Goal: Task Accomplishment & Management: Use online tool/utility

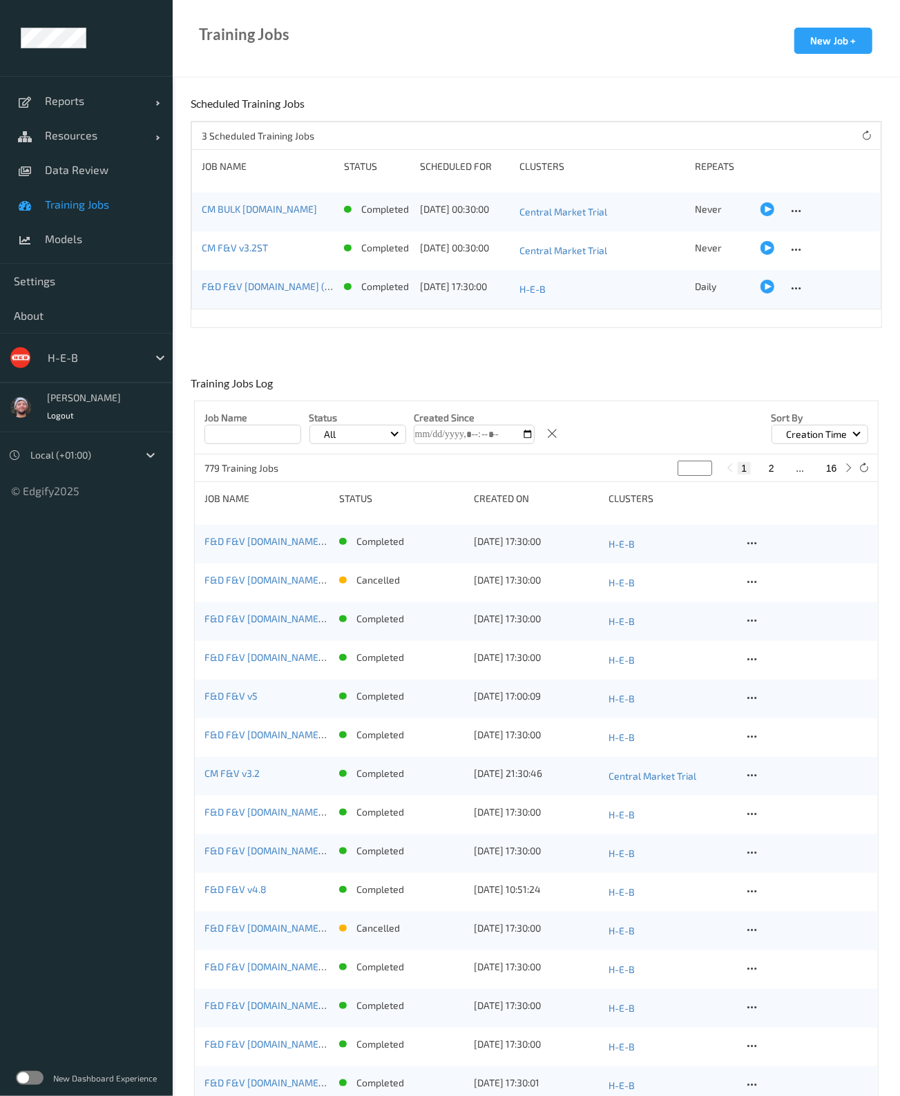
click at [89, 350] on div at bounding box center [94, 357] width 93 height 17
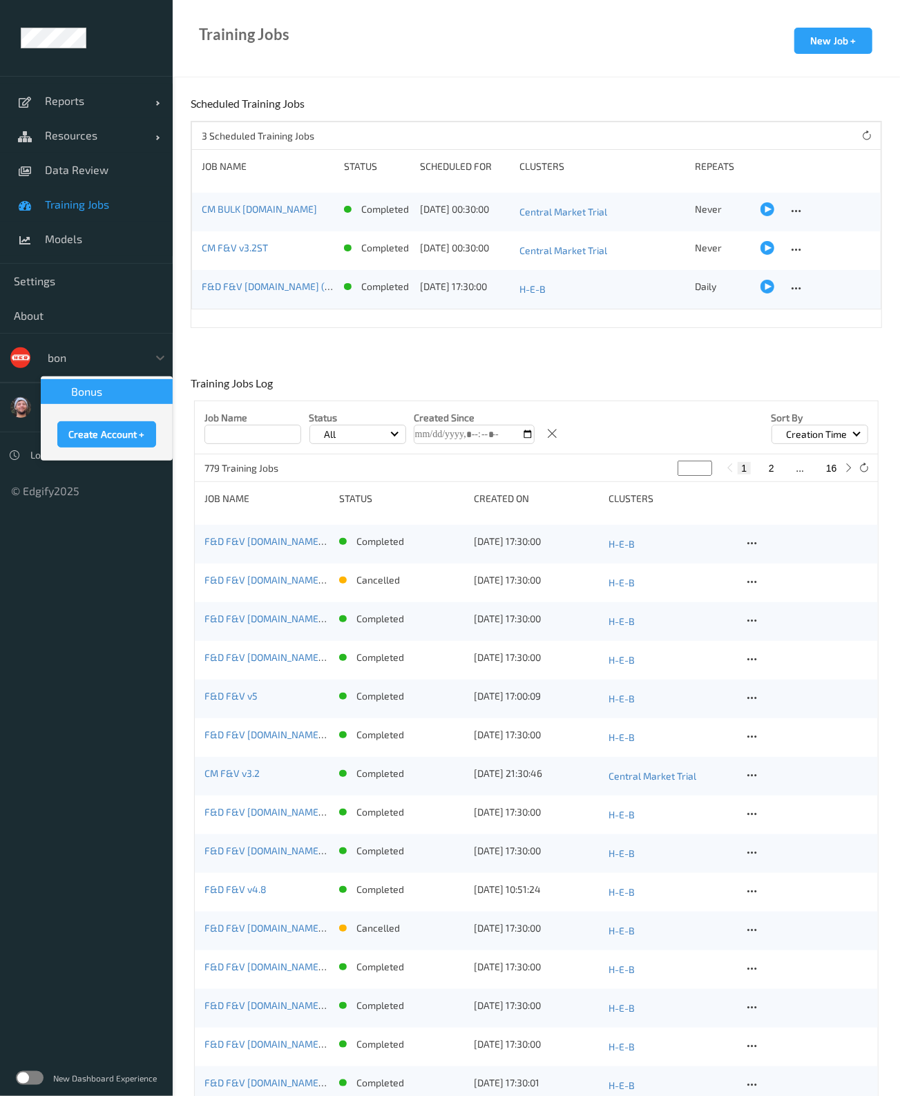
type input "bonu"
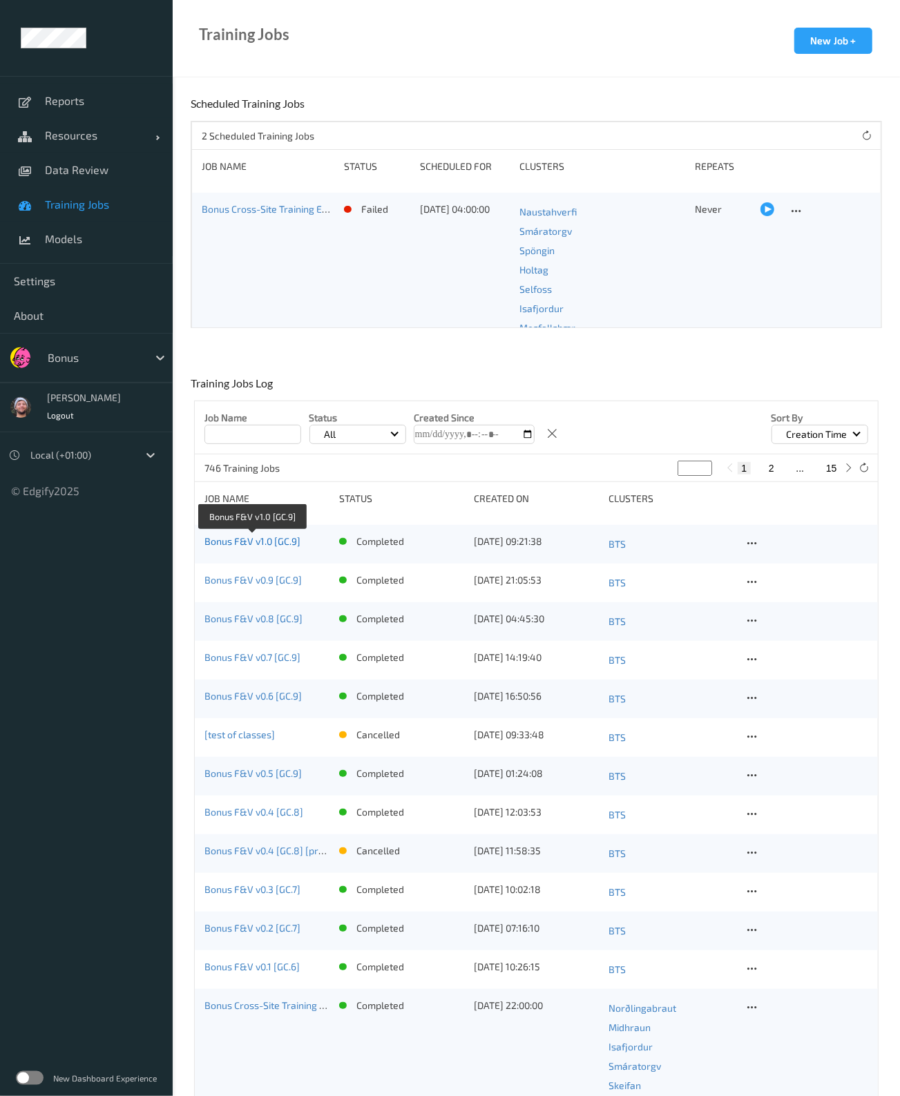
click at [294, 540] on link "Bonus F&V v1.0 [GC.9]" at bounding box center [252, 541] width 96 height 12
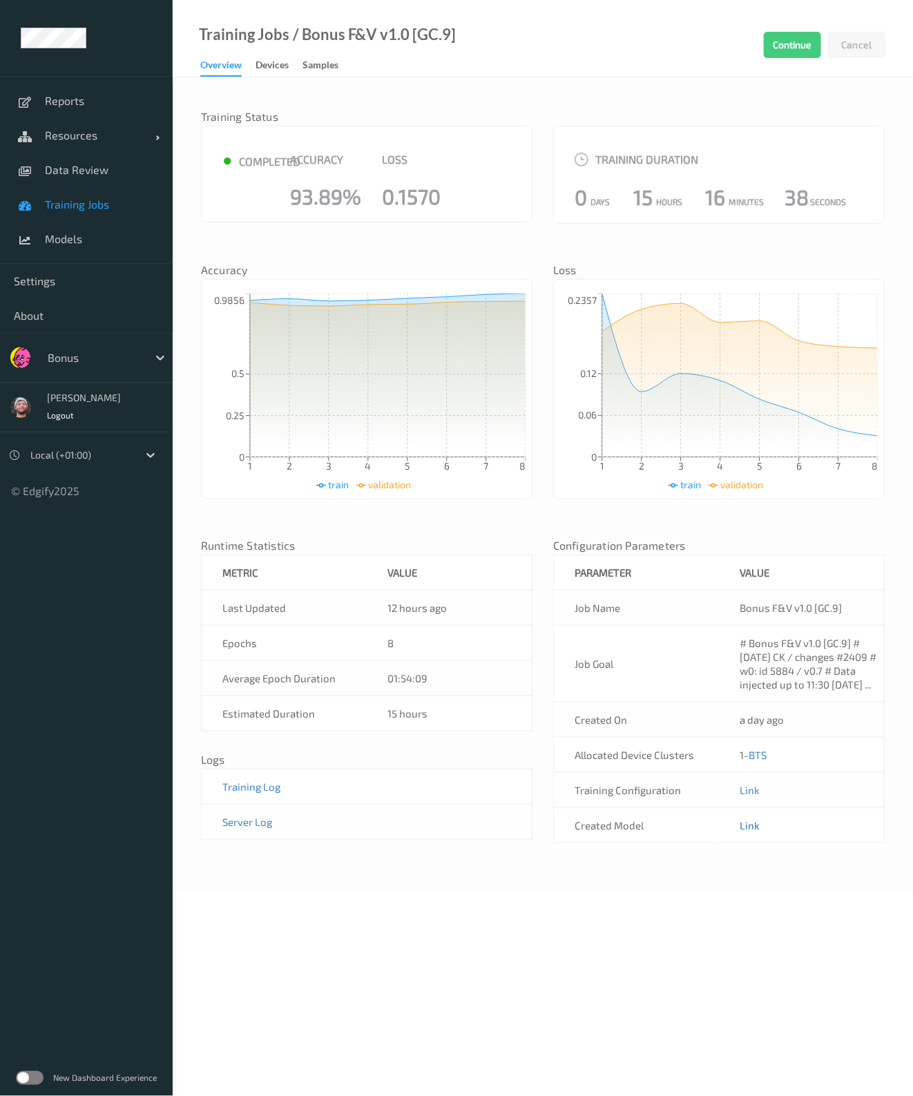
click at [753, 832] on link "Link" at bounding box center [750, 825] width 20 height 12
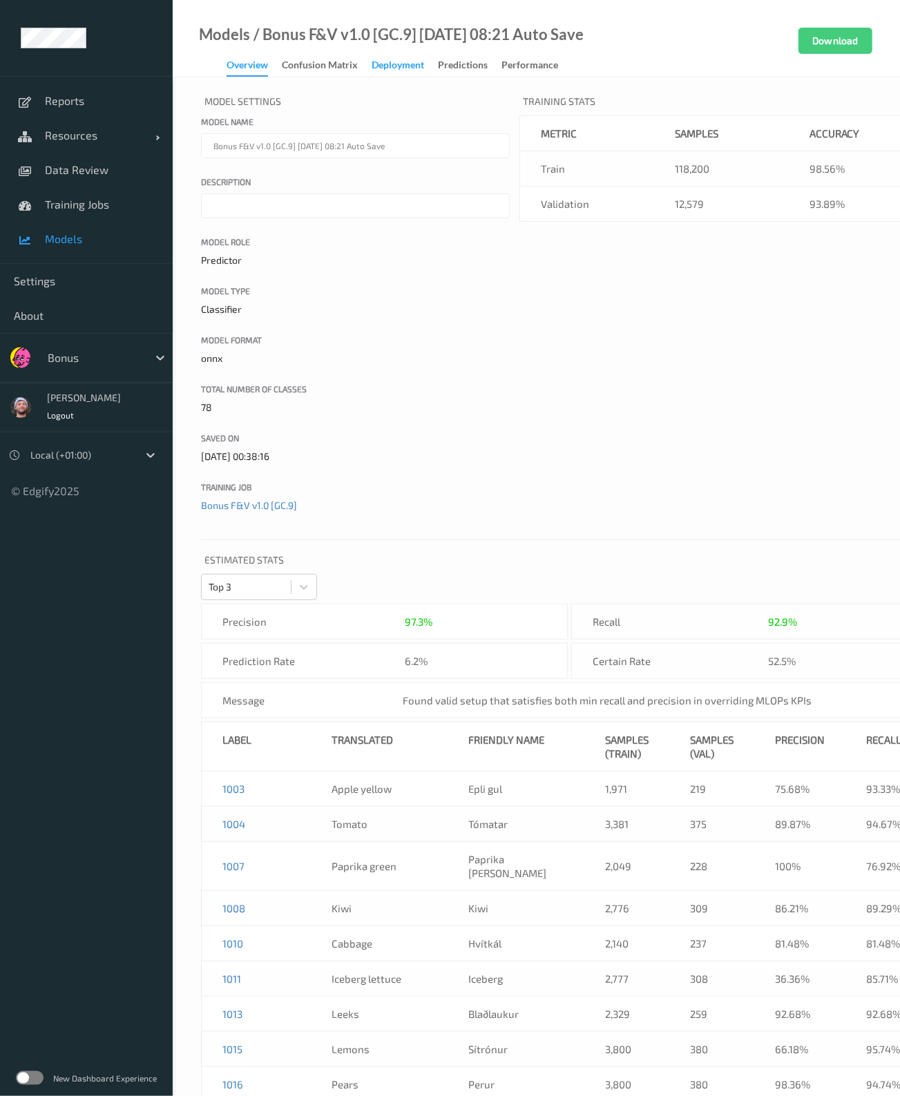
click at [404, 59] on div "Deployment" at bounding box center [398, 66] width 52 height 17
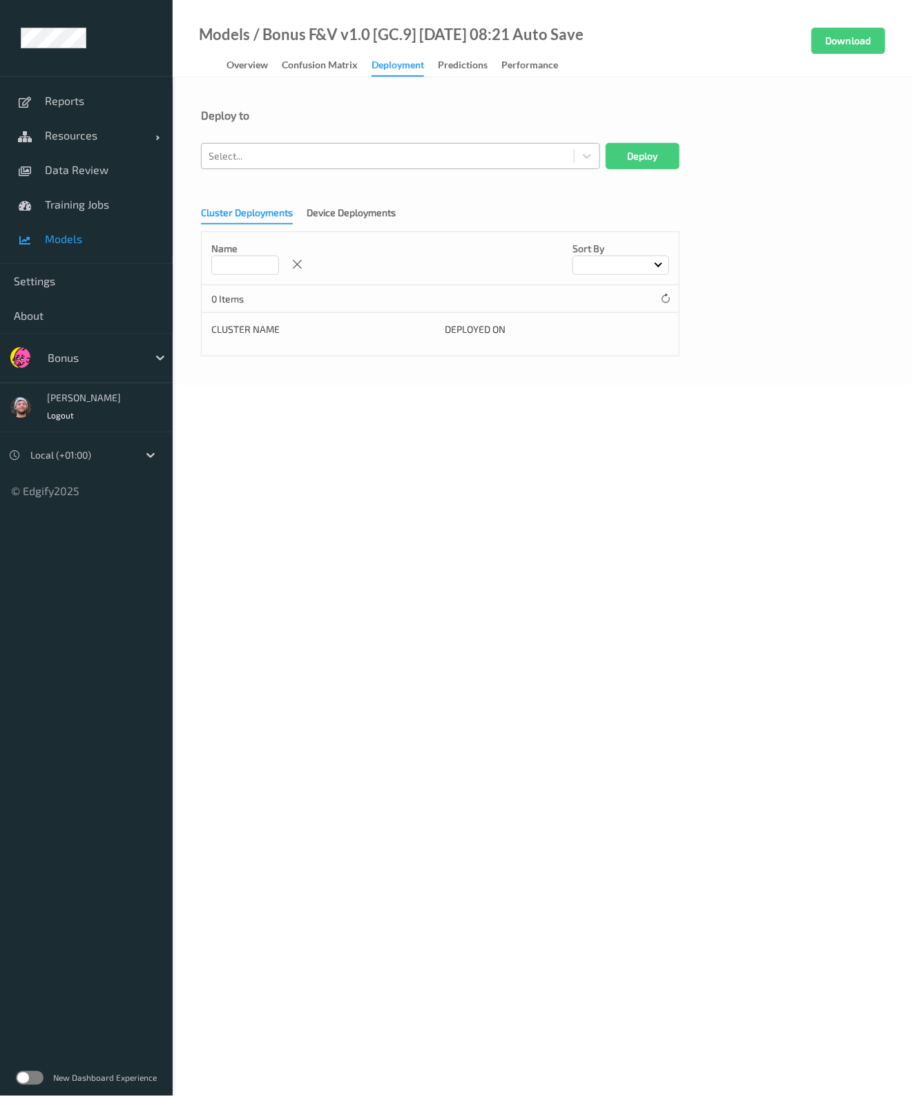
click at [357, 145] on div "Select..." at bounding box center [388, 156] width 372 height 22
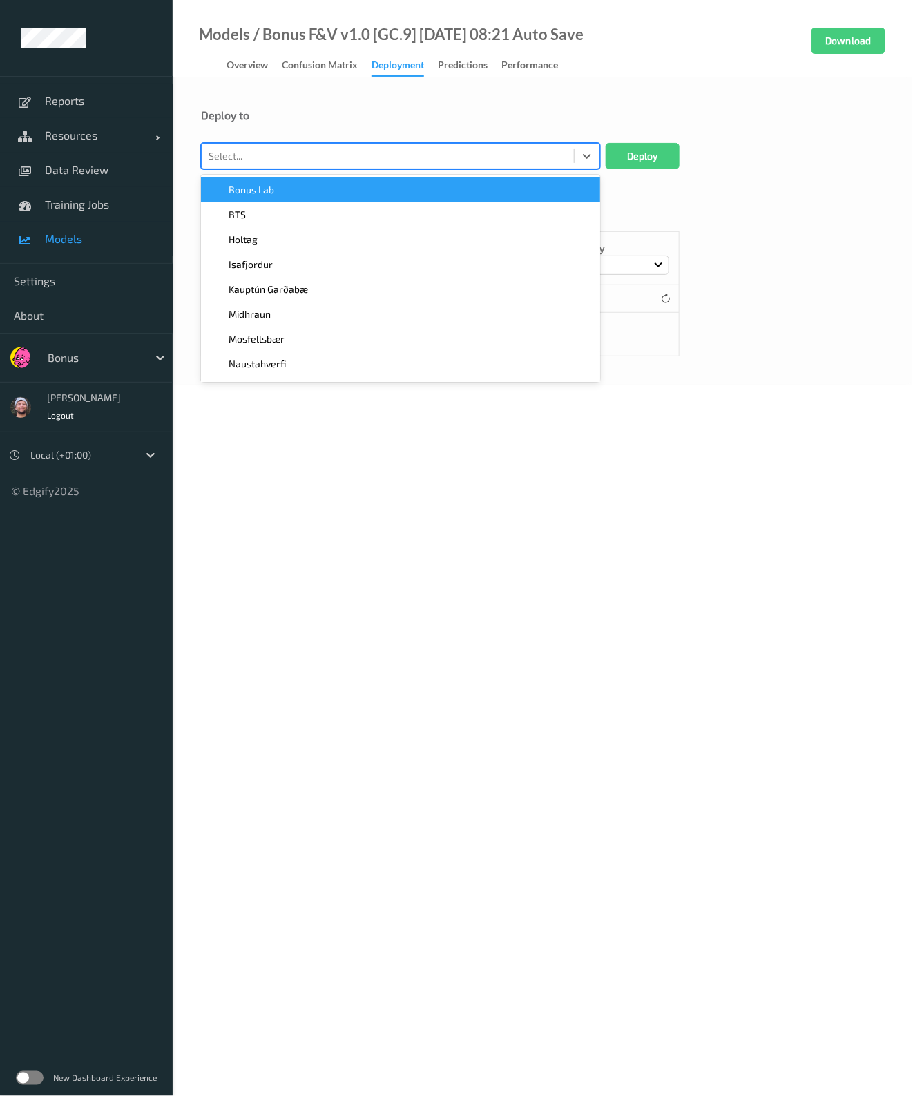
click at [309, 208] on div "BTS" at bounding box center [400, 215] width 383 height 14
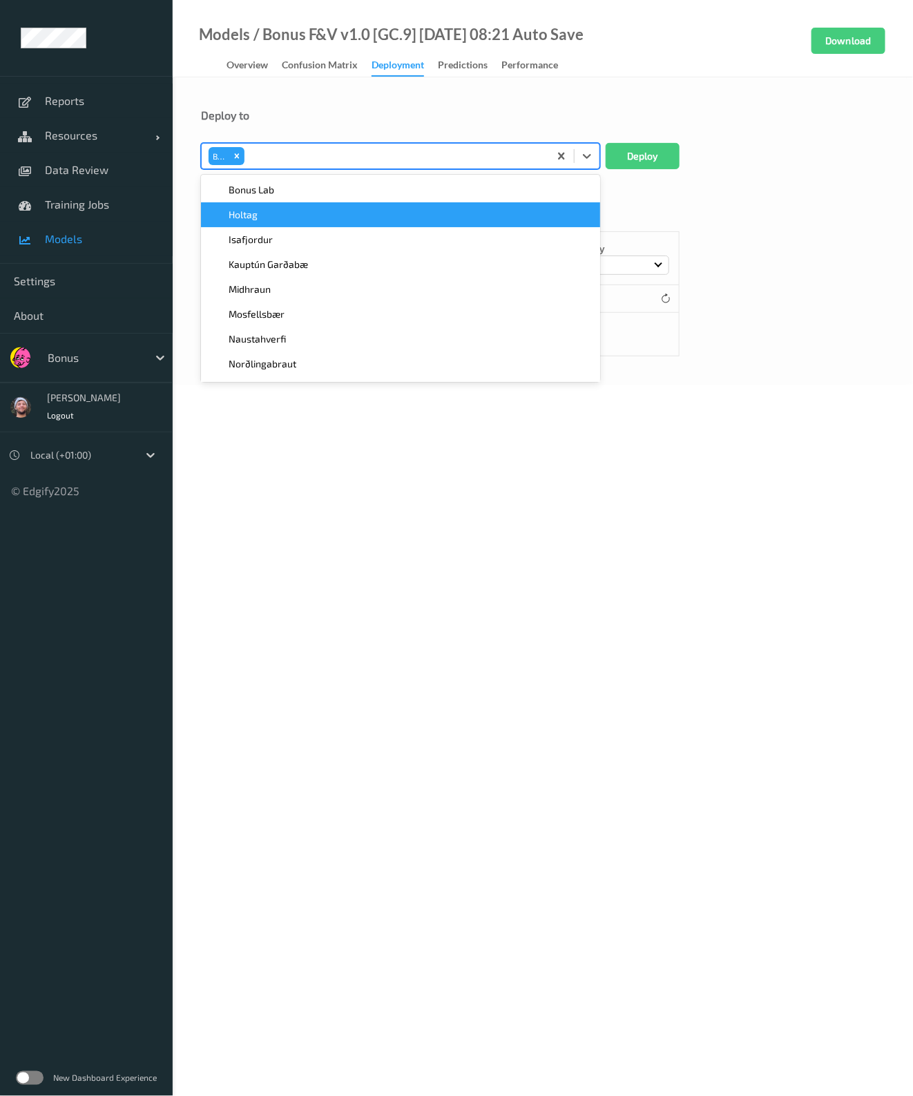
click at [300, 214] on div "Holtag" at bounding box center [400, 215] width 383 height 14
click at [300, 214] on div "Isafjordur" at bounding box center [400, 215] width 383 height 14
click at [309, 204] on div "Kauptún Garðabæ" at bounding box center [400, 214] width 399 height 25
click at [309, 204] on div "Midhraun" at bounding box center [400, 214] width 399 height 25
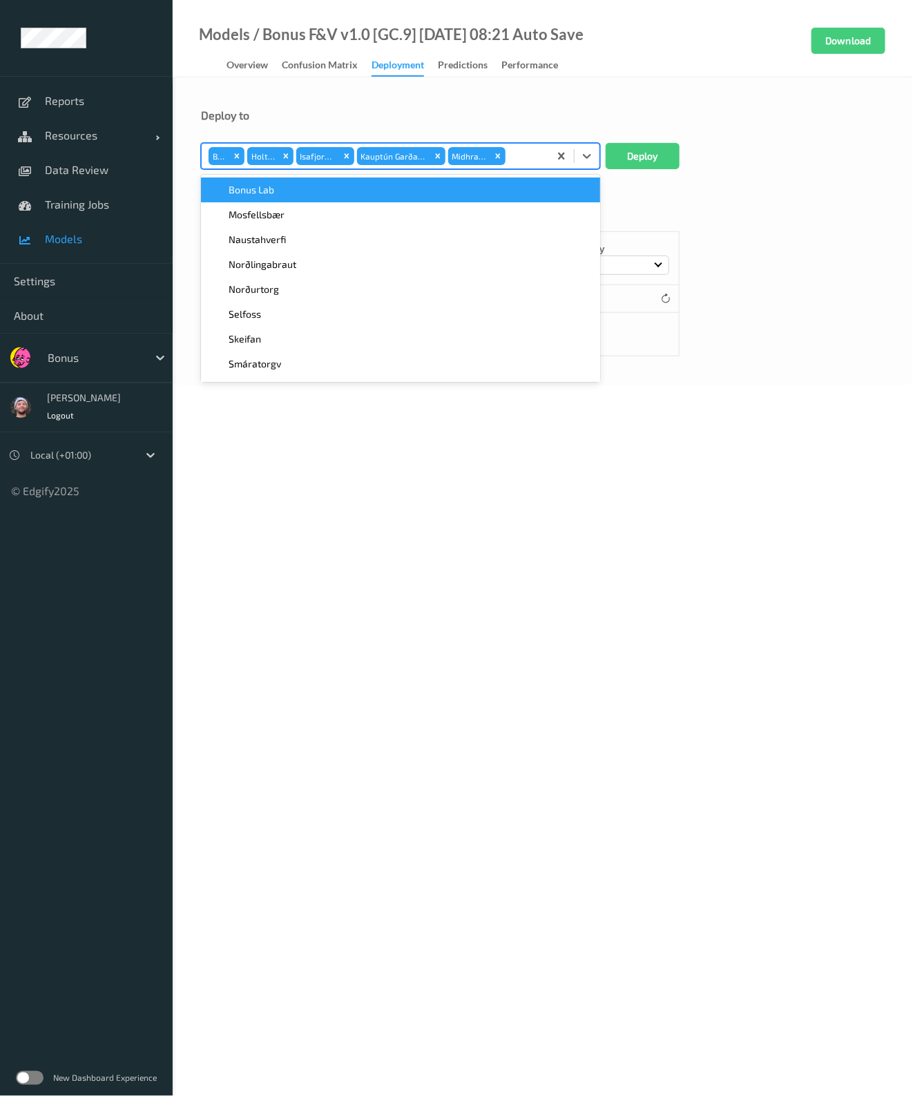
click at [318, 189] on div "Bonus Lab" at bounding box center [400, 190] width 383 height 14
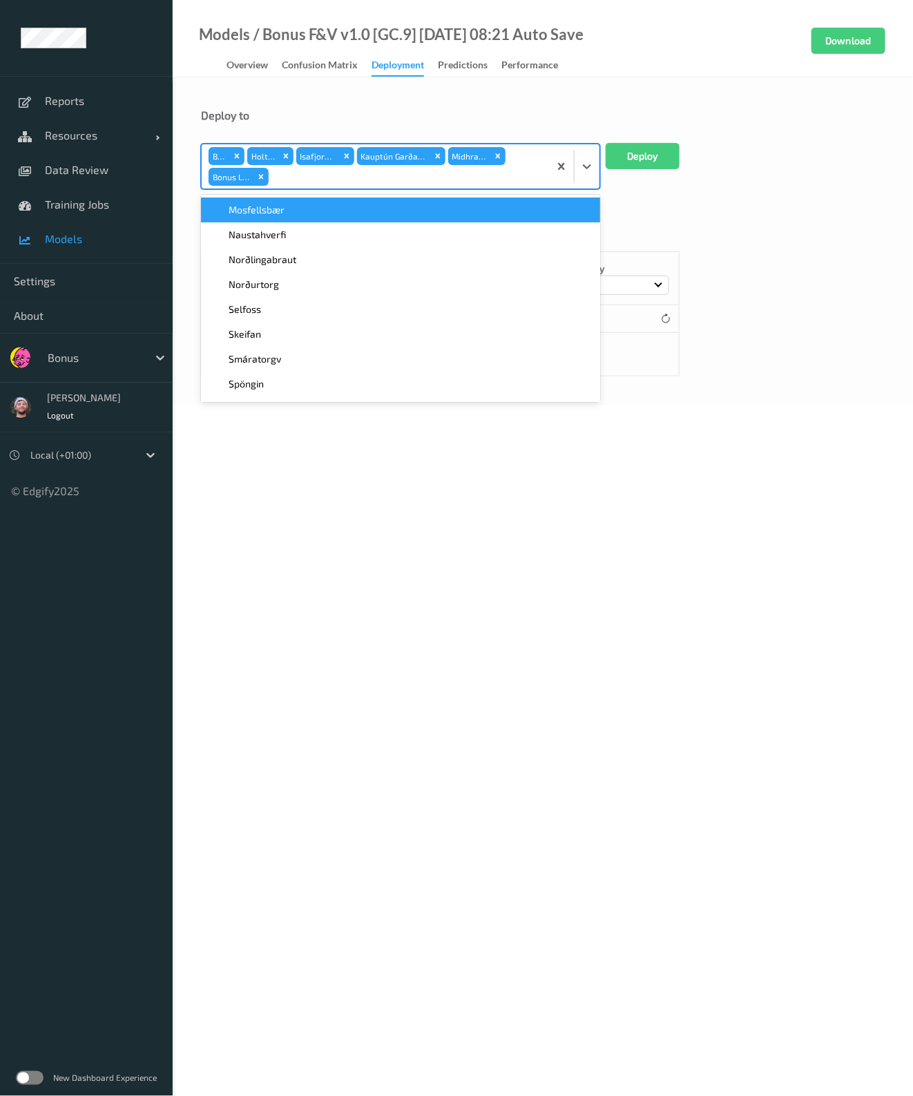
click at [318, 189] on div "BTS Holtag Isafjordur Kauptún Garðabæ Midhraun Bonus Lab" at bounding box center [400, 167] width 399 height 46
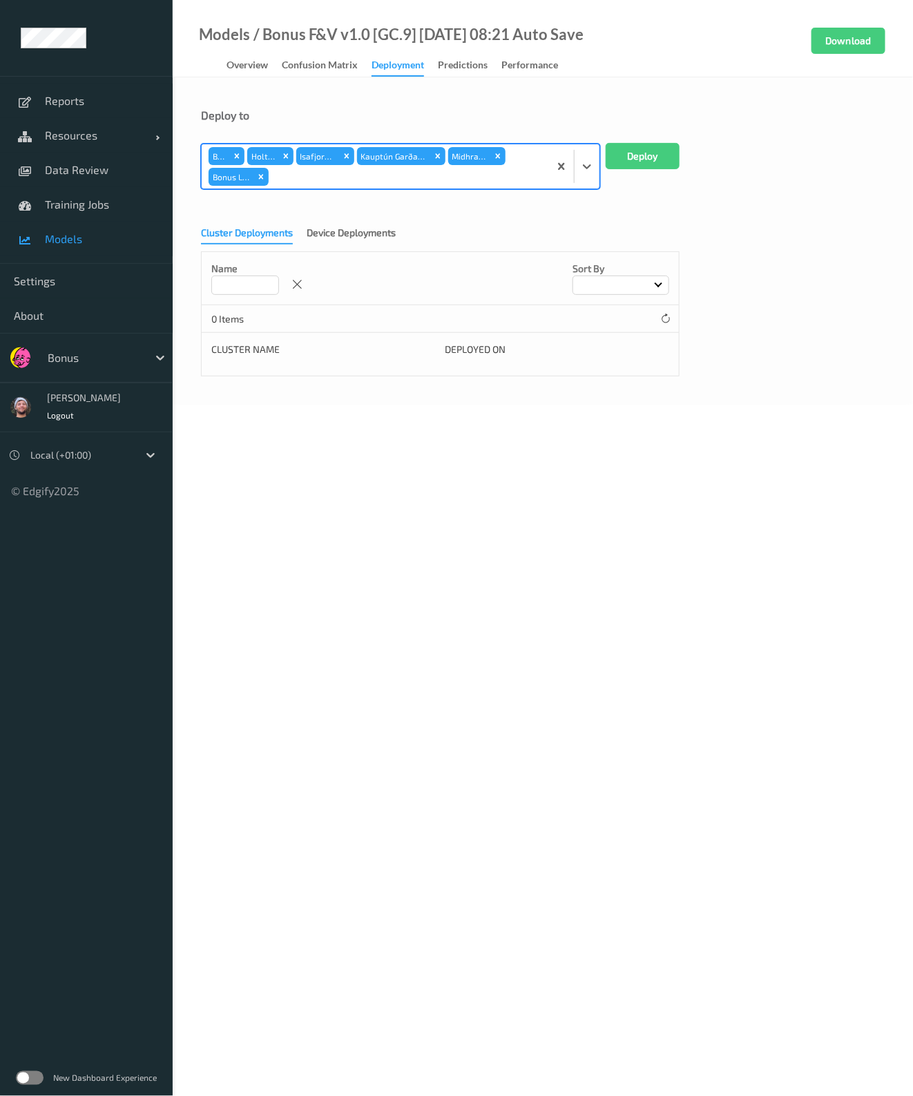
click at [318, 191] on form "Deploy to option Bonus Lab, selected. Select is focused ,type to refine list, p…" at bounding box center [543, 242] width 684 height 268
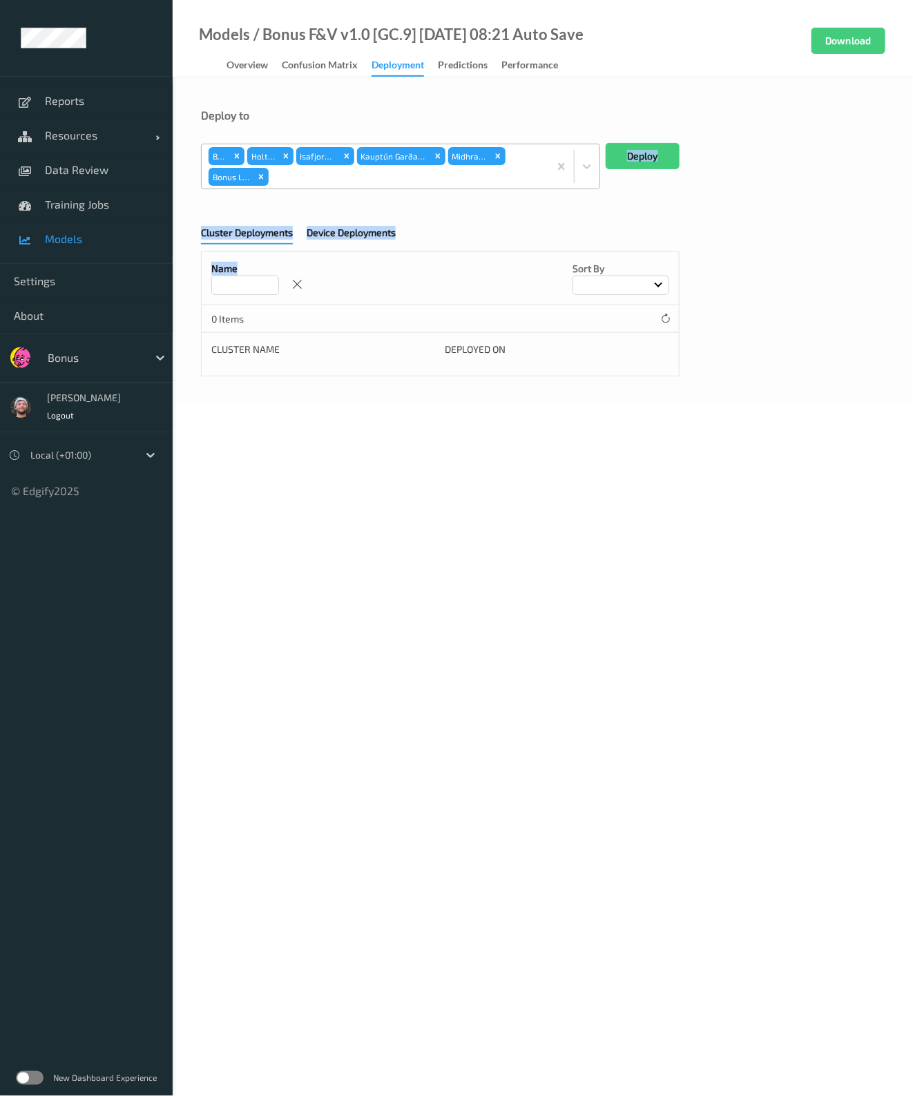
drag, startPoint x: 306, startPoint y: 191, endPoint x: 310, endPoint y: 180, distance: 12.5
click at [310, 180] on form "Deploy to BTS Holtag Isafjordur Kauptún Garðabæ Midhraun Bonus Lab Deploy Clust…" at bounding box center [543, 242] width 684 height 268
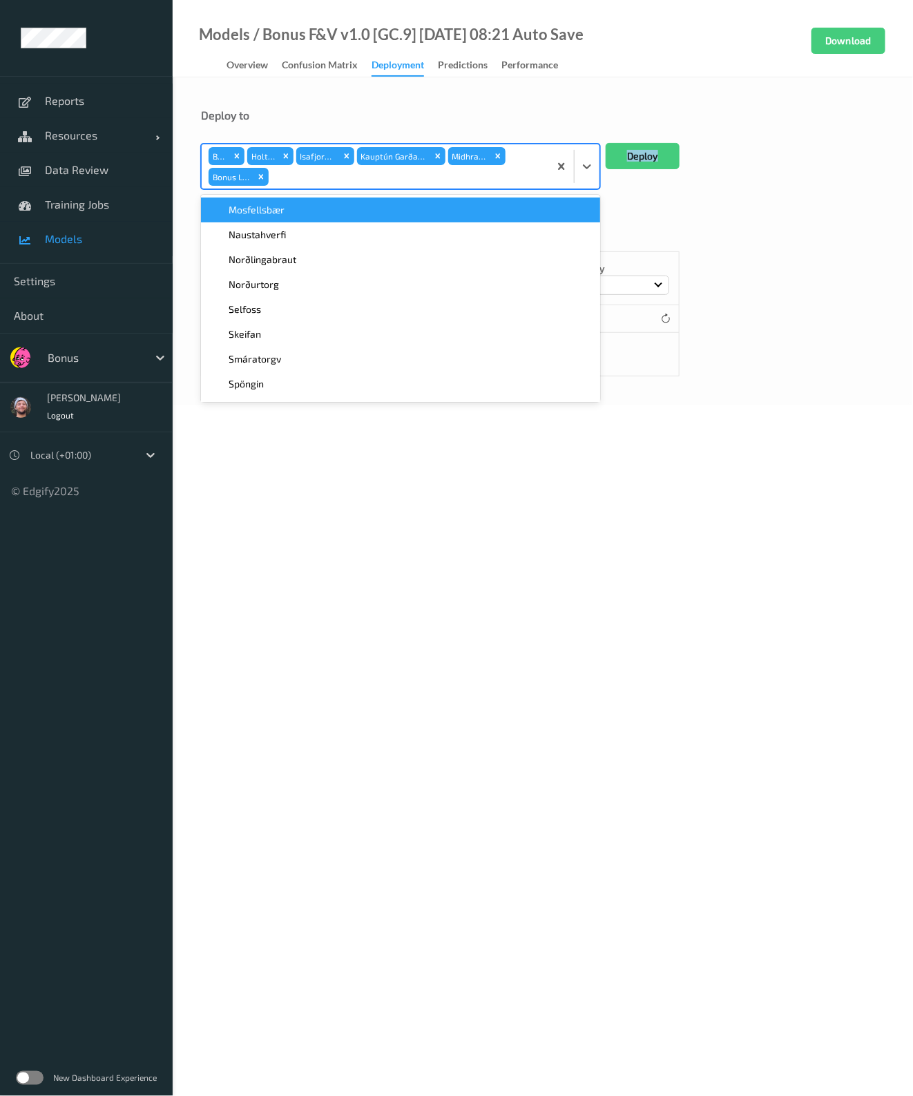
click at [310, 180] on div at bounding box center [406, 177] width 271 height 17
click at [288, 215] on div "Mosfellsbær" at bounding box center [400, 210] width 383 height 14
click at [288, 215] on div "Naustahverfi" at bounding box center [400, 210] width 383 height 14
click at [288, 215] on span "Norðlingabraut" at bounding box center [263, 210] width 68 height 14
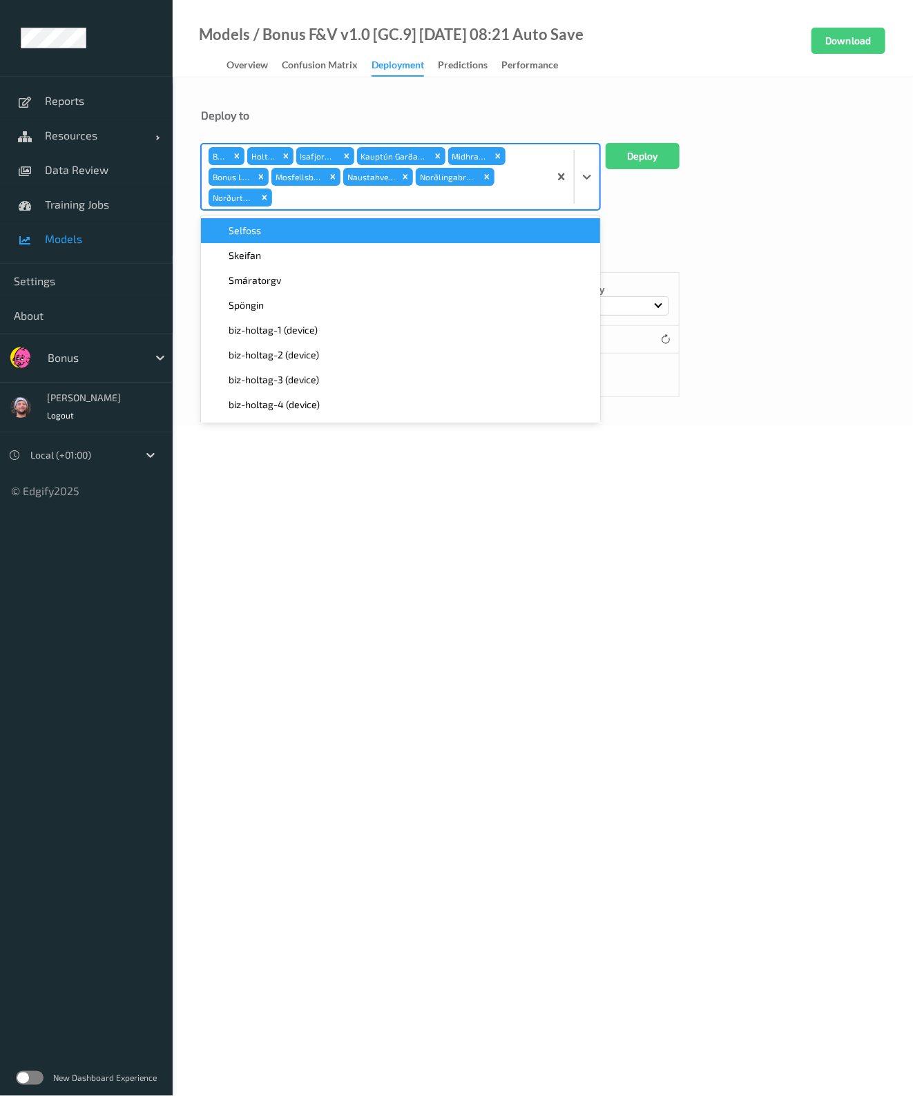
click at [288, 215] on form "Deploy to option Norðurtorg, selected. option Selfoss focused, 1 of 60. 60 resu…" at bounding box center [543, 252] width 684 height 289
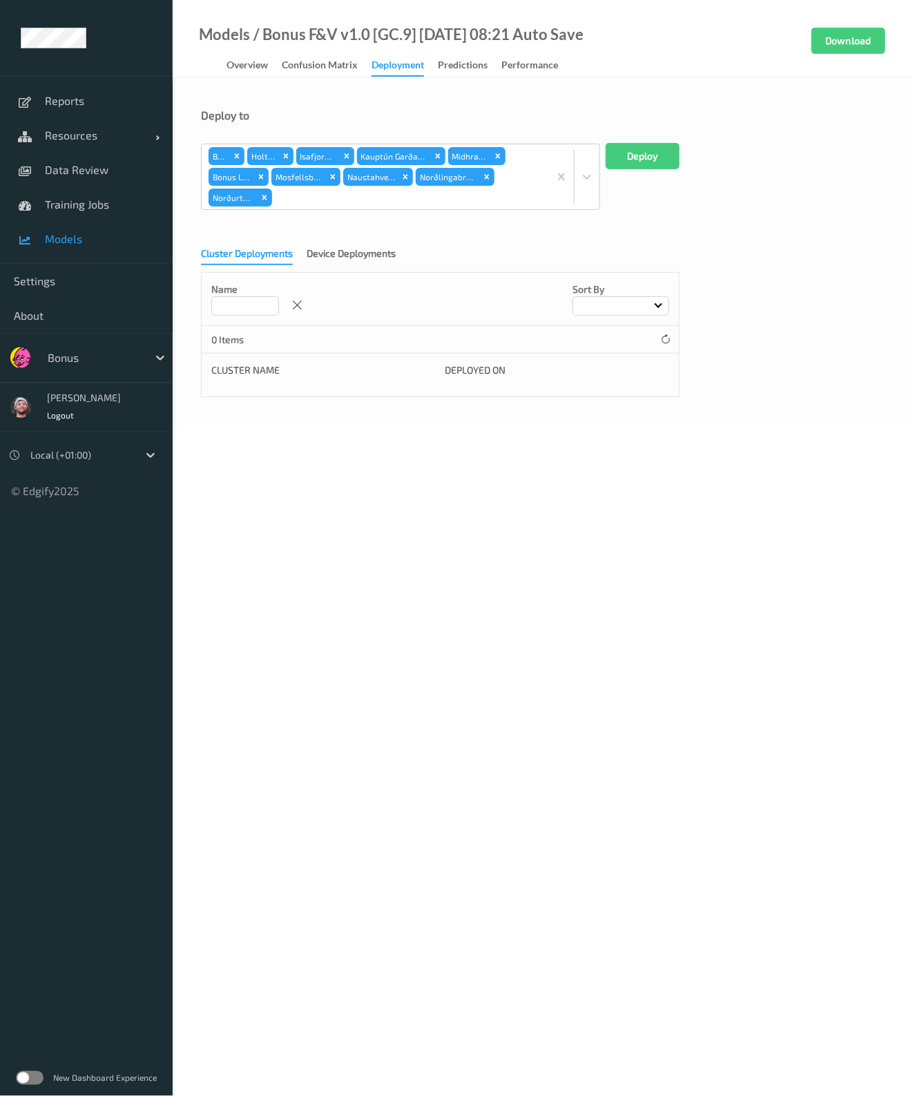
click at [288, 215] on form "Deploy to BTS Holtag Isafjordur Kauptún Garðabæ Midhraun Bonus Lab Mosfellsbær …" at bounding box center [543, 252] width 684 height 289
click at [300, 204] on div at bounding box center [408, 197] width 267 height 17
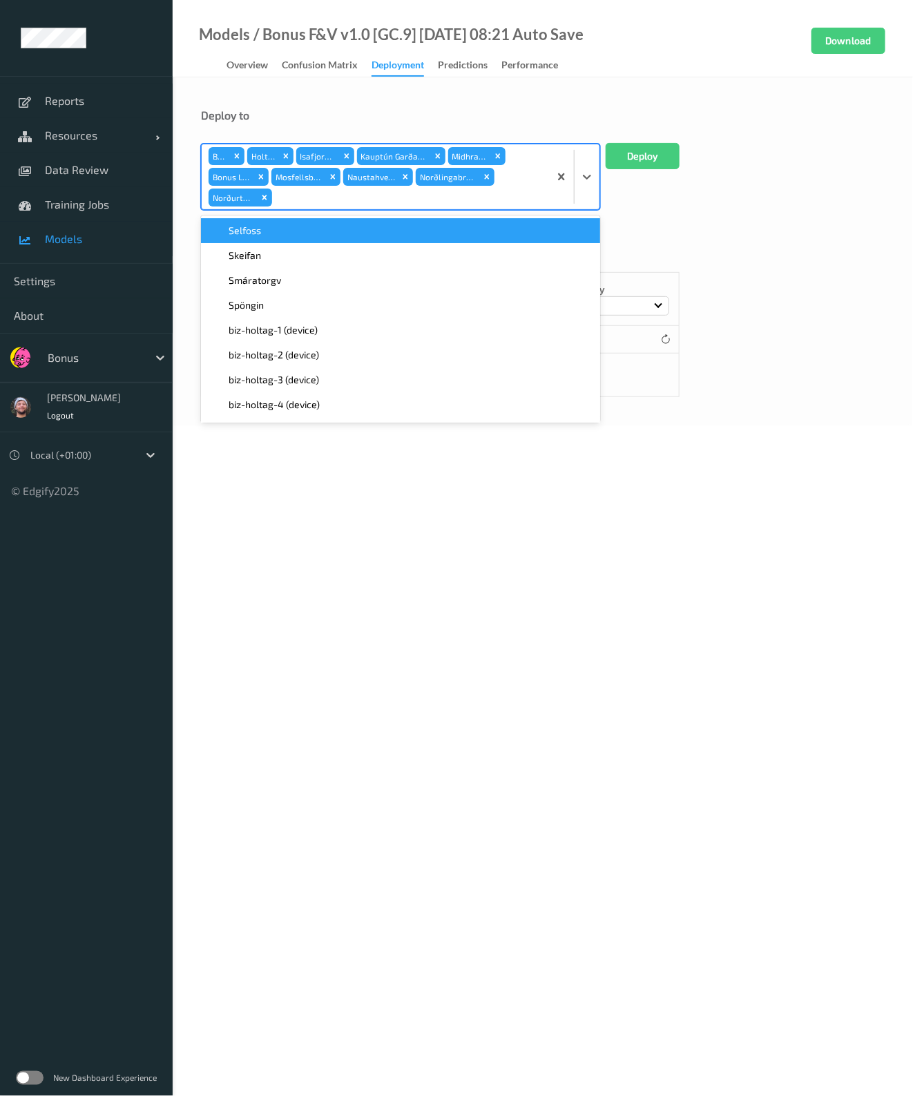
click at [287, 234] on div "Selfoss" at bounding box center [400, 231] width 383 height 14
click at [287, 234] on div "Skeifan" at bounding box center [400, 231] width 383 height 14
click at [287, 234] on div "Smáratorgv" at bounding box center [400, 231] width 383 height 14
click at [287, 234] on div "Spöngin" at bounding box center [400, 231] width 383 height 14
click at [623, 157] on button "Deploy" at bounding box center [643, 156] width 74 height 26
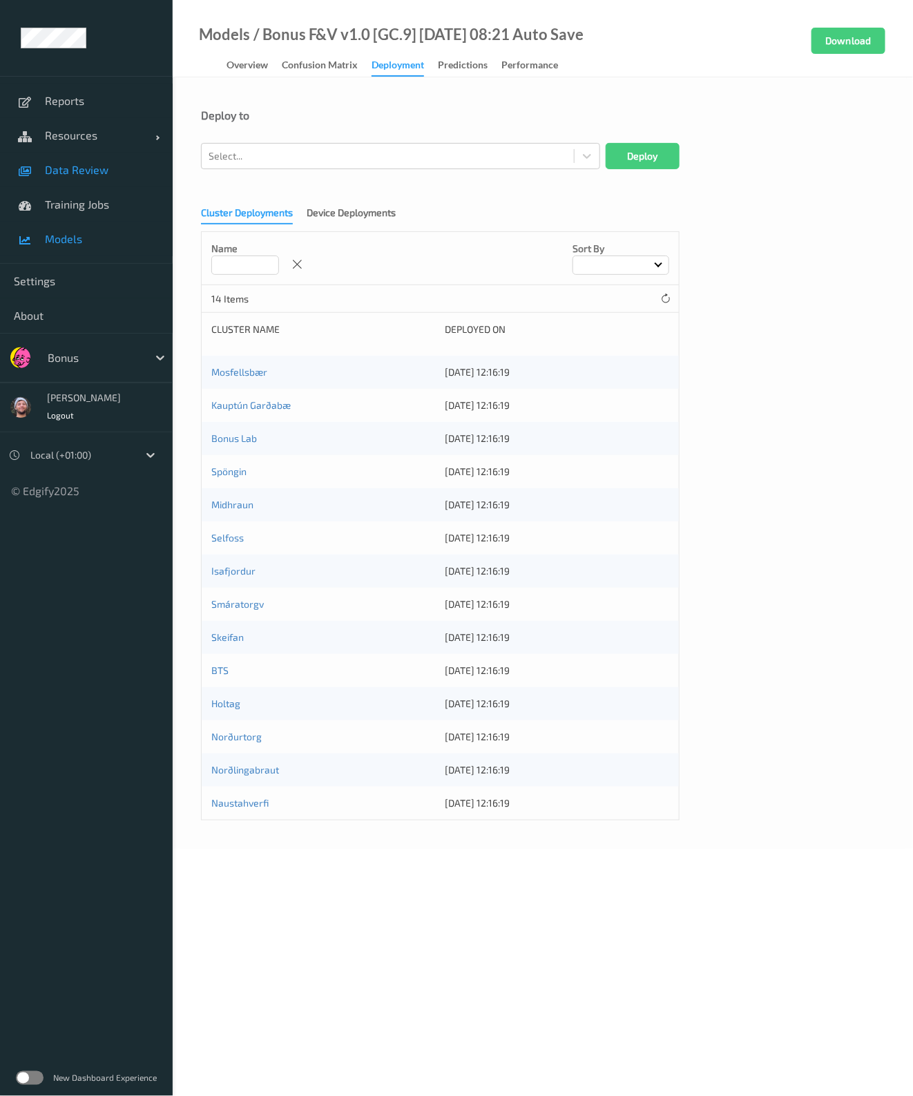
click at [100, 163] on span "Data Review" at bounding box center [102, 170] width 114 height 14
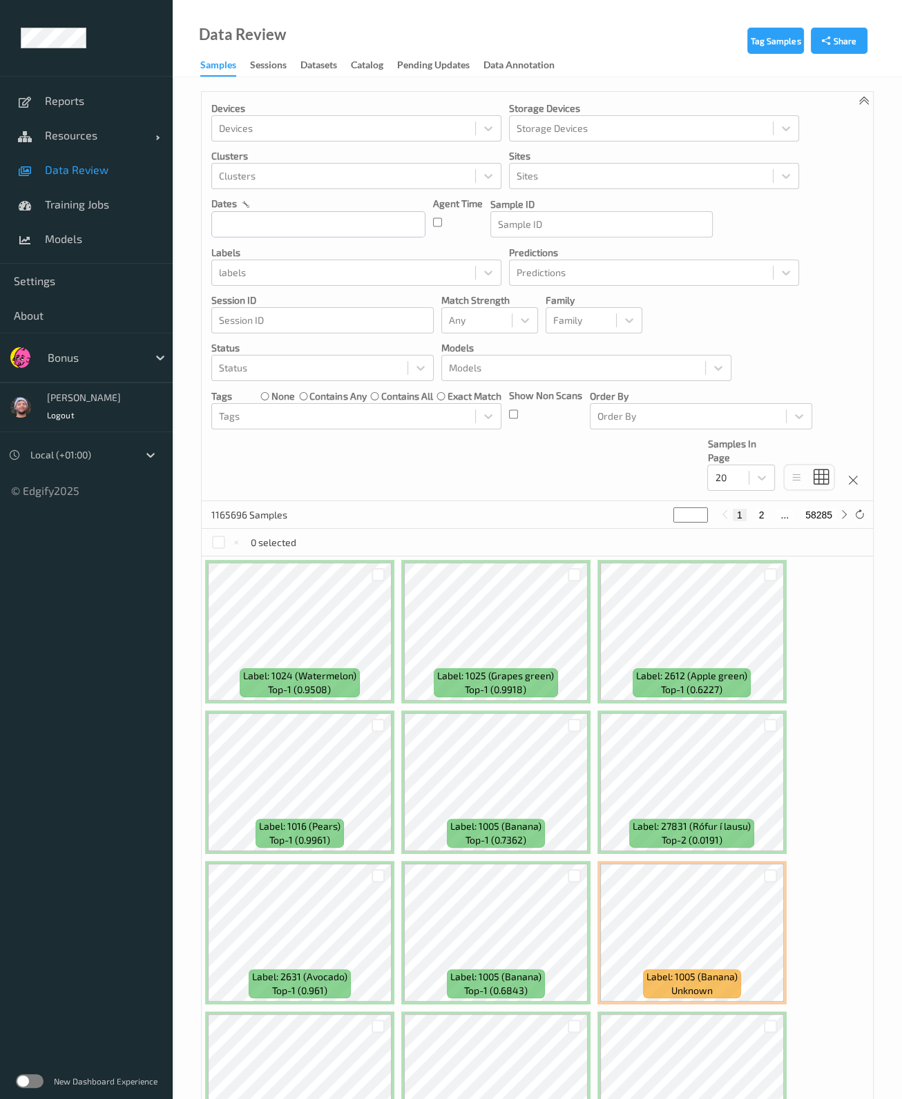
click at [491, 479] on div "Devices Devices Storage Devices Storage Devices Clusters Clusters Sites Sites d…" at bounding box center [537, 297] width 671 height 410
click at [100, 357] on div at bounding box center [94, 357] width 93 height 17
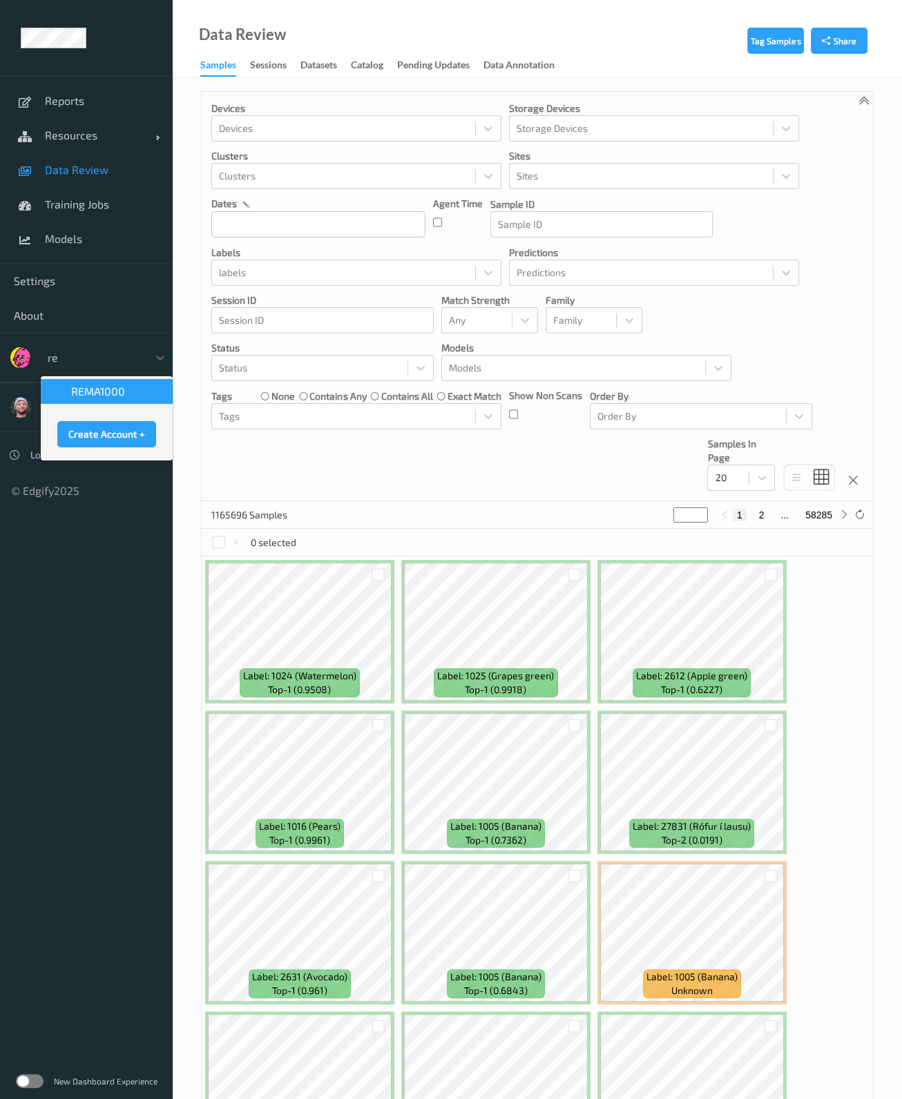
type input "rem"
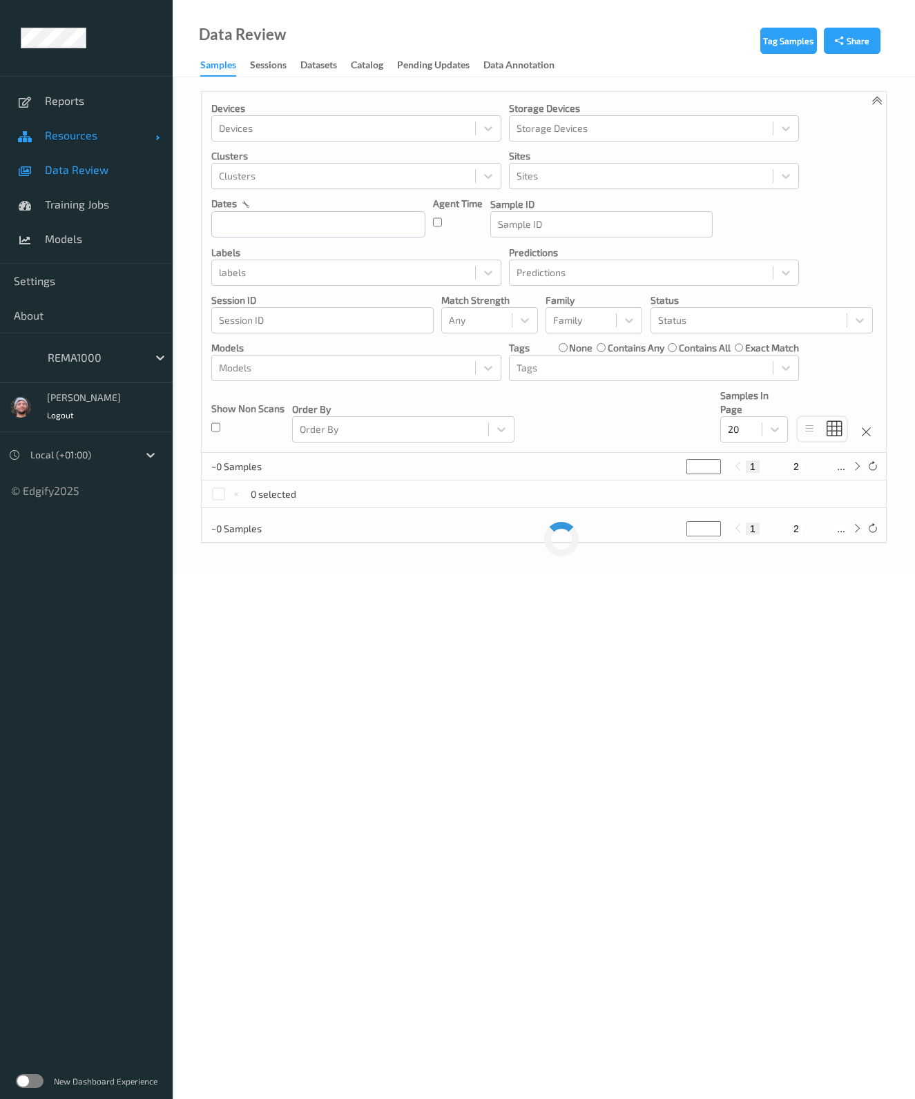
click at [110, 126] on link "Resources" at bounding box center [86, 135] width 173 height 35
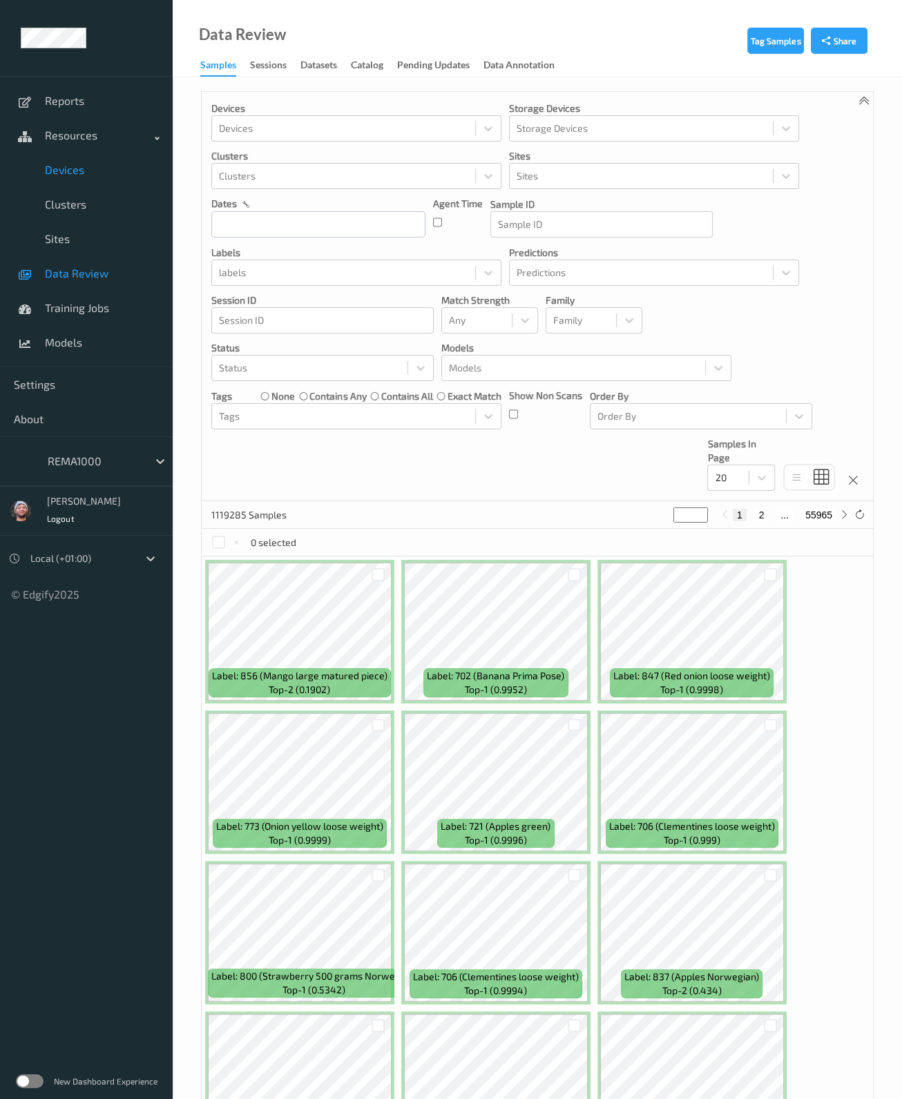
click at [97, 159] on link "Devices" at bounding box center [86, 170] width 173 height 35
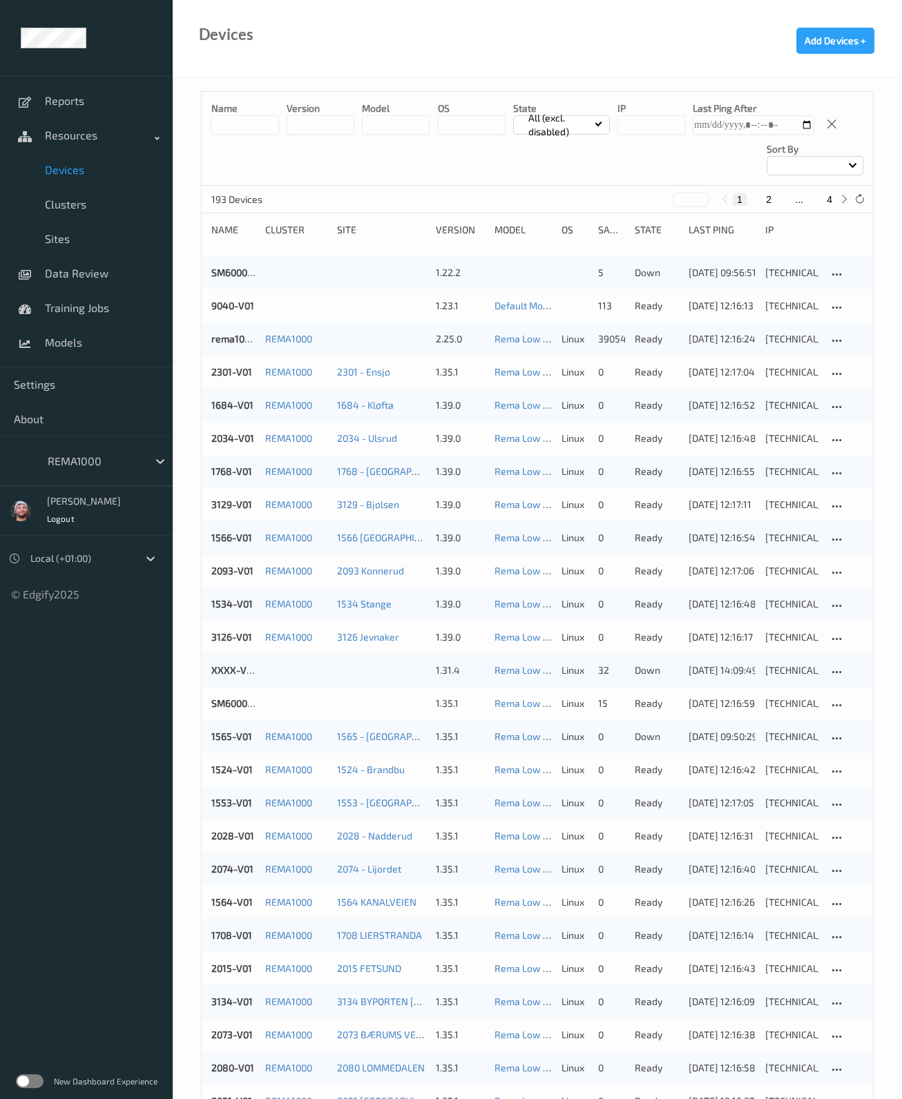
click at [827, 193] on button "4" at bounding box center [830, 199] width 14 height 12
type input "*"
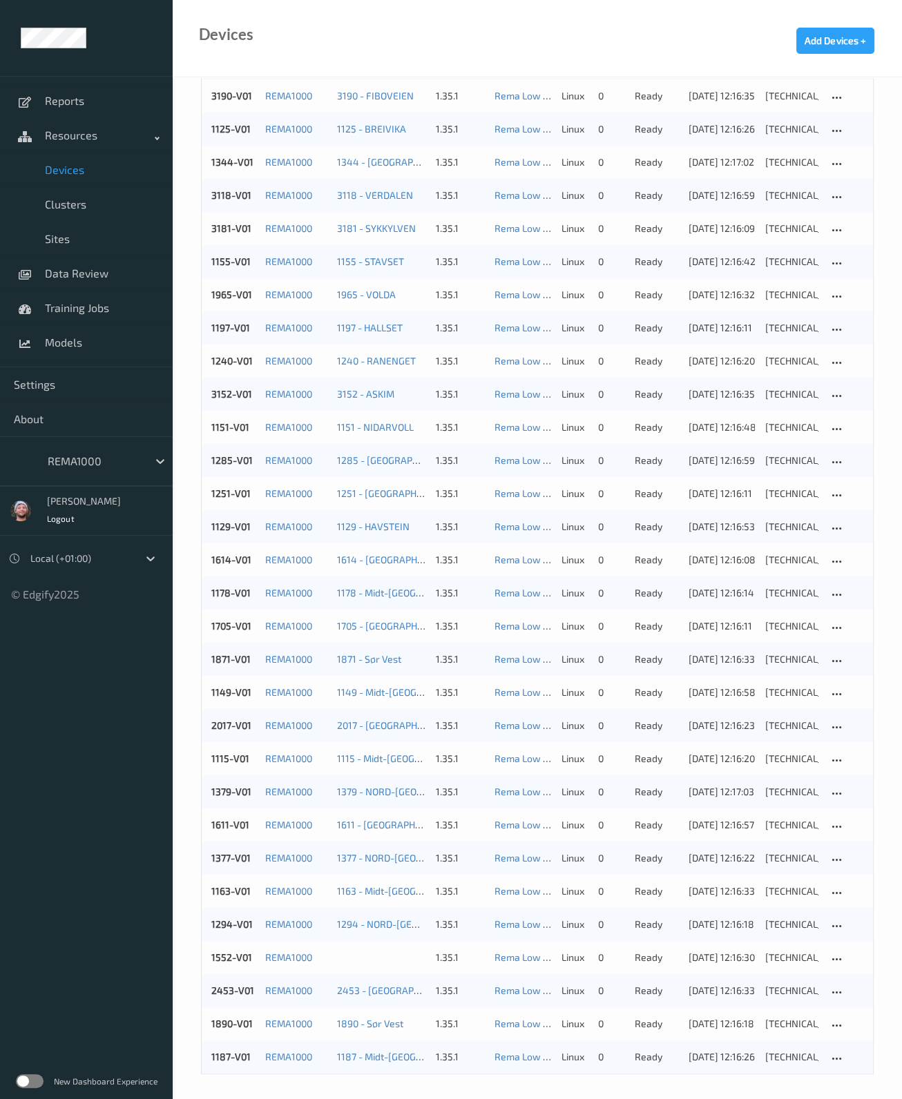
scroll to position [611, 0]
click at [93, 446] on div "REMA1000" at bounding box center [86, 461] width 173 height 50
click at [93, 454] on div at bounding box center [94, 461] width 93 height 17
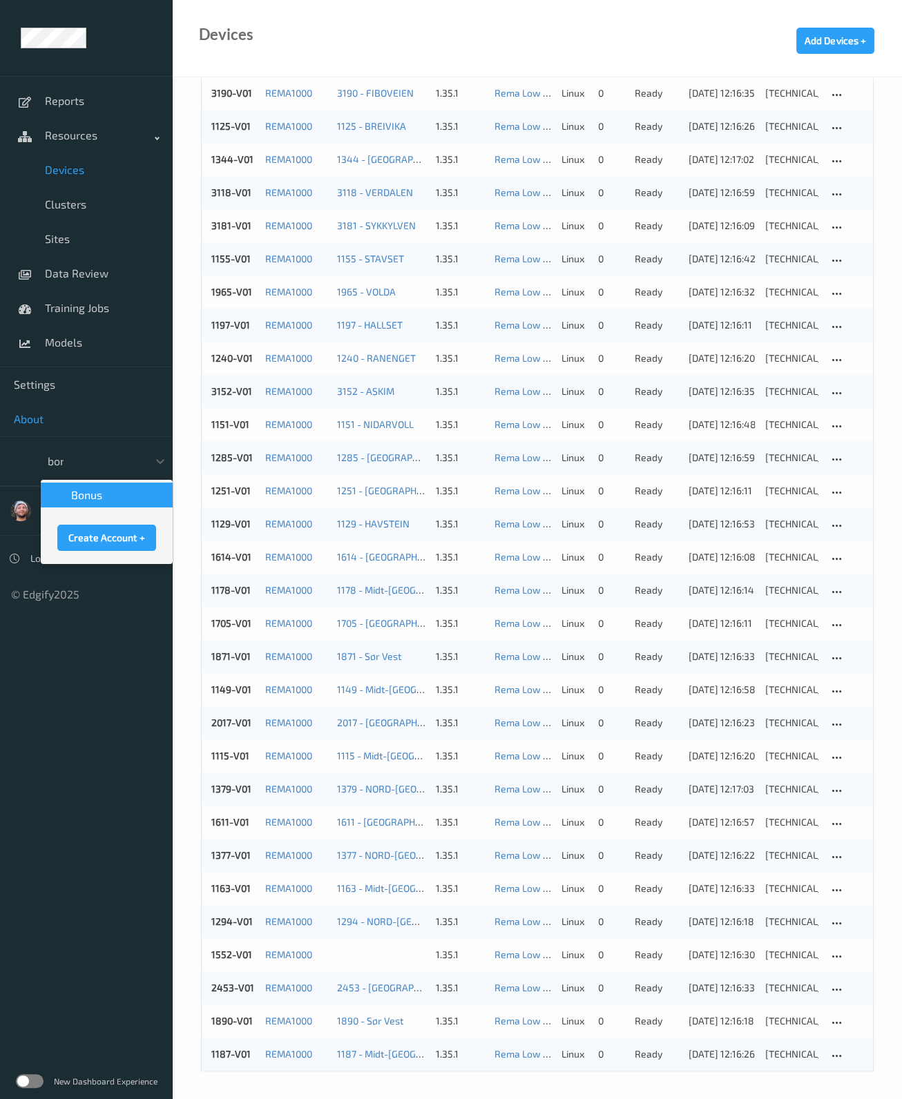
scroll to position [0, 0]
type input "bonu"
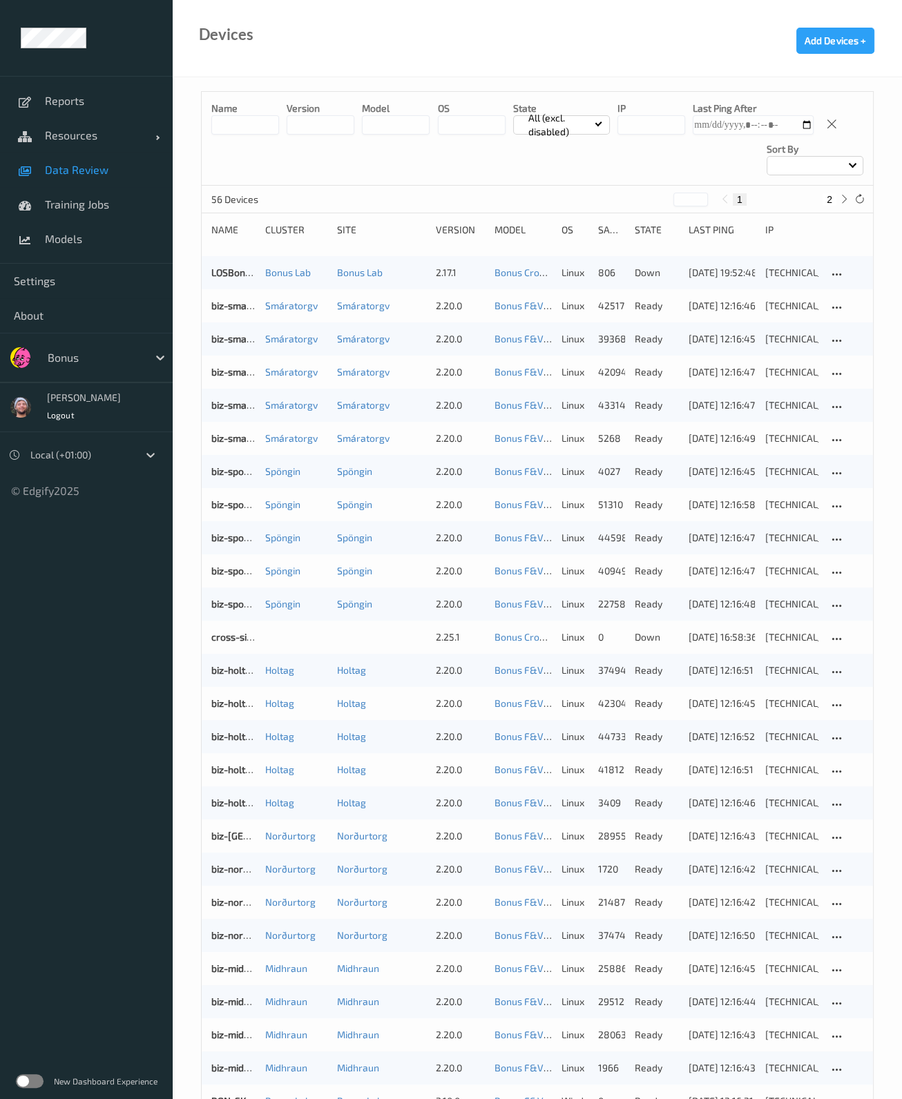
click at [119, 175] on span "Data Review" at bounding box center [102, 170] width 114 height 14
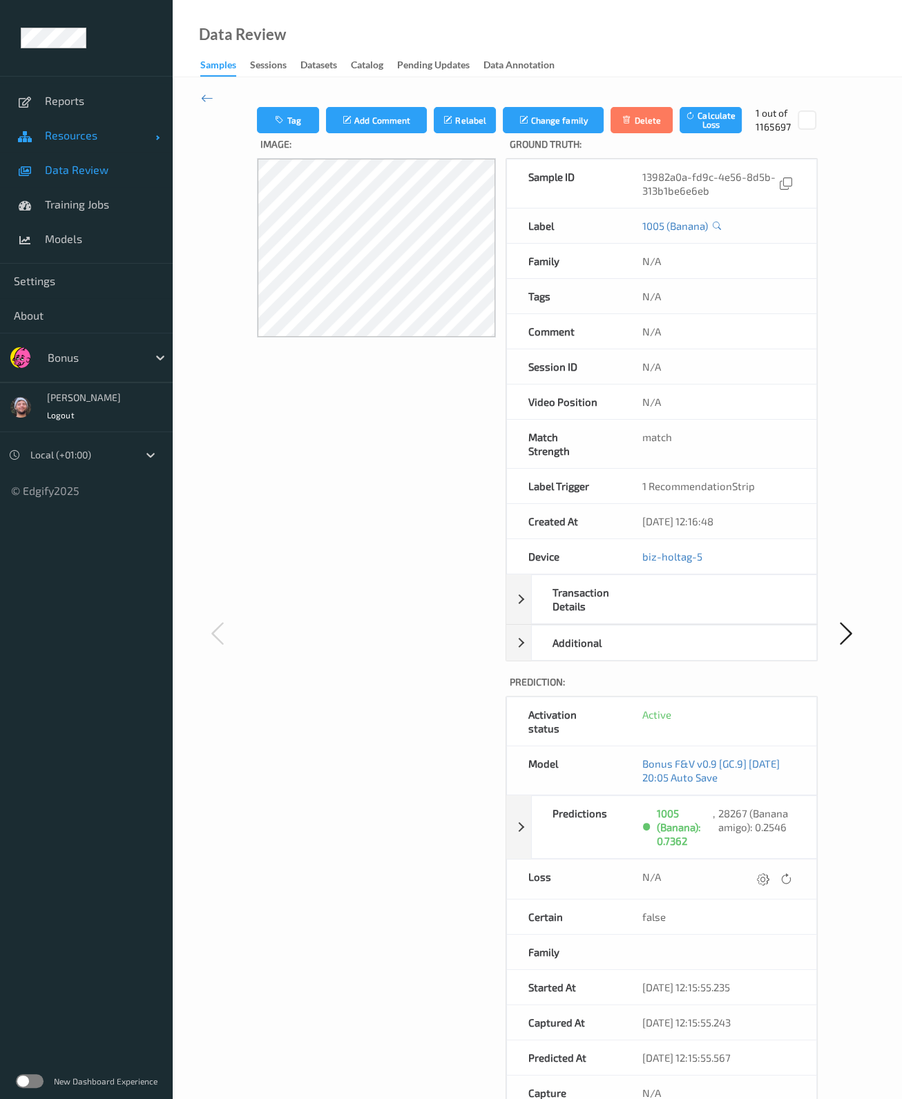
click at [94, 147] on link "Resources" at bounding box center [86, 135] width 173 height 35
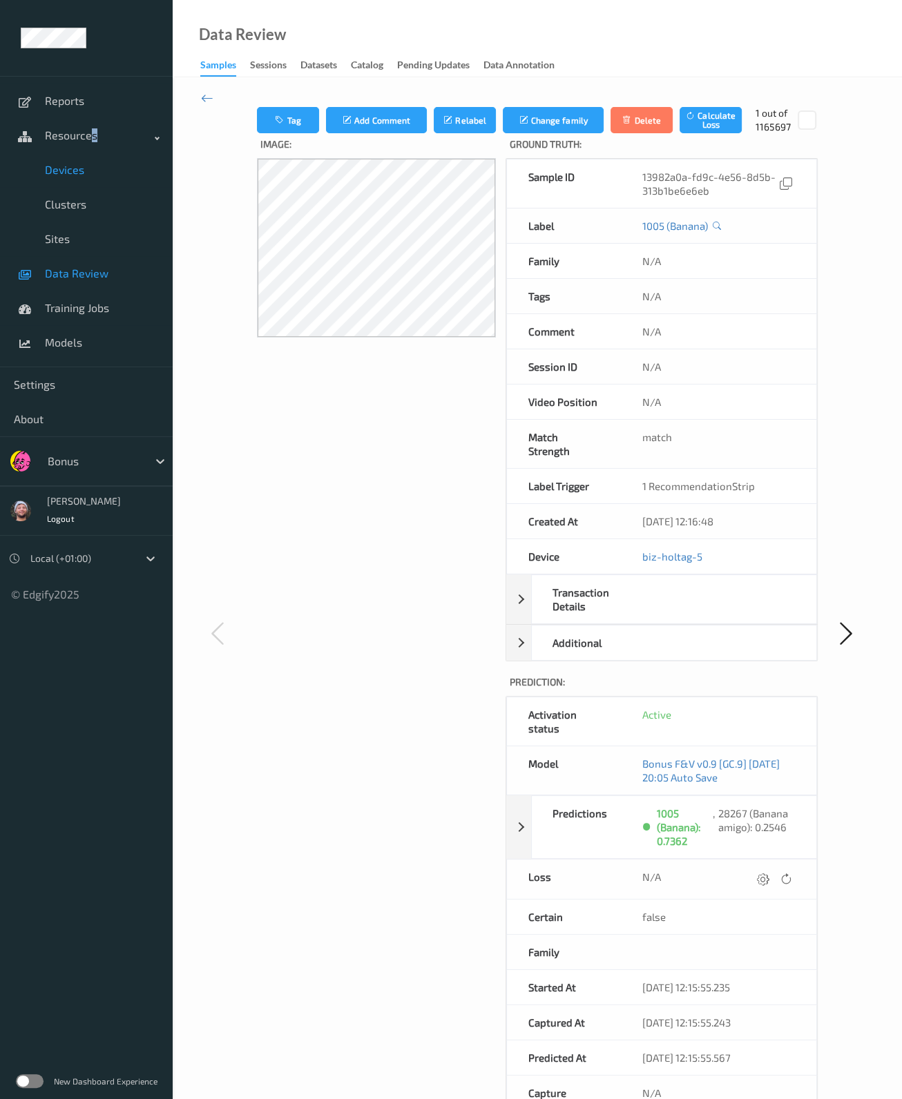
click at [100, 169] on span "Devices" at bounding box center [102, 170] width 114 height 14
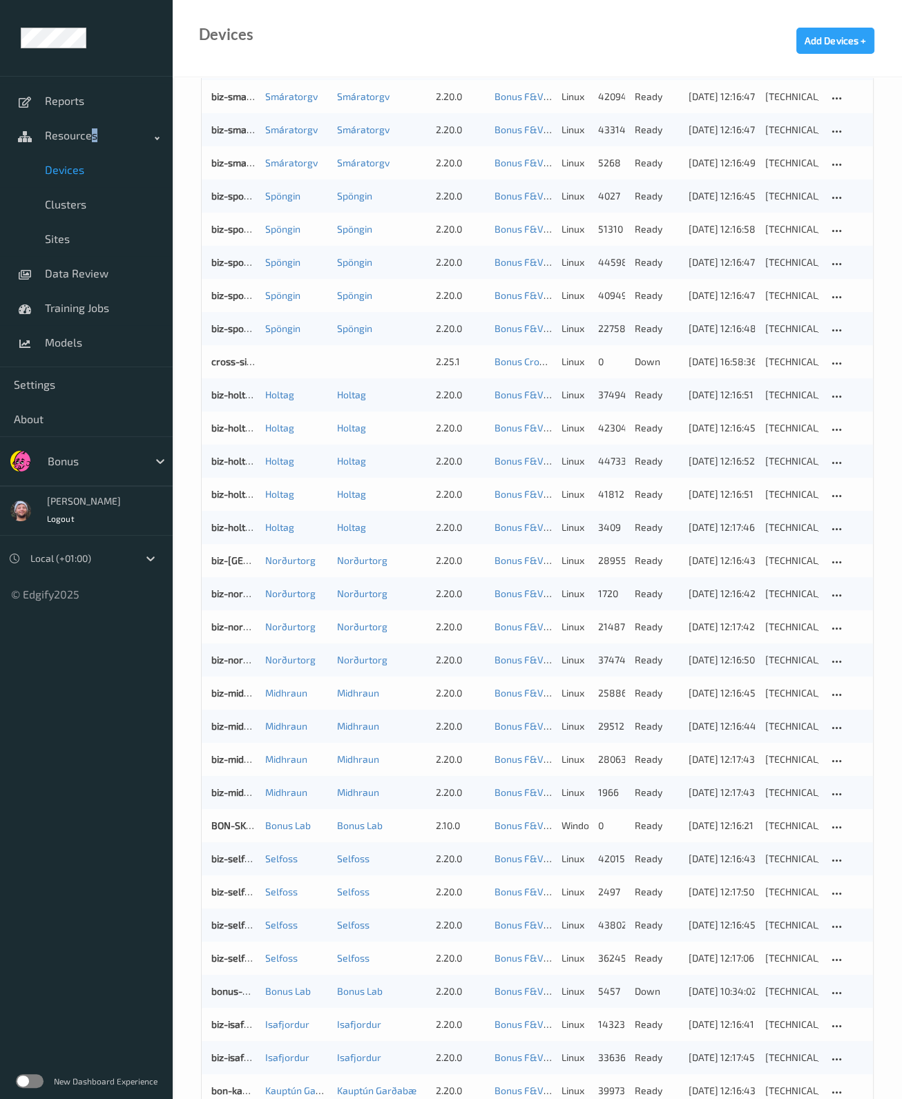
scroll to position [345, 0]
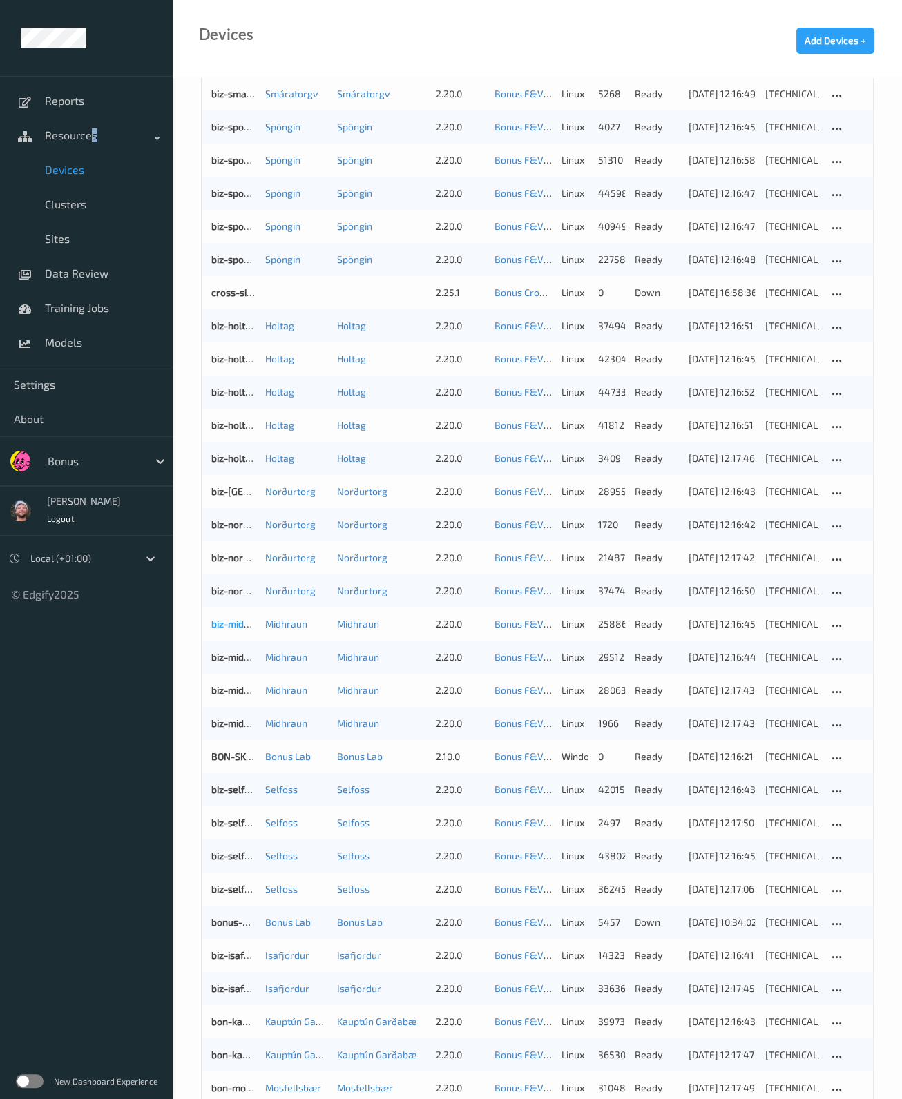
click at [227, 619] on link "biz-midh-4" at bounding box center [235, 624] width 48 height 12
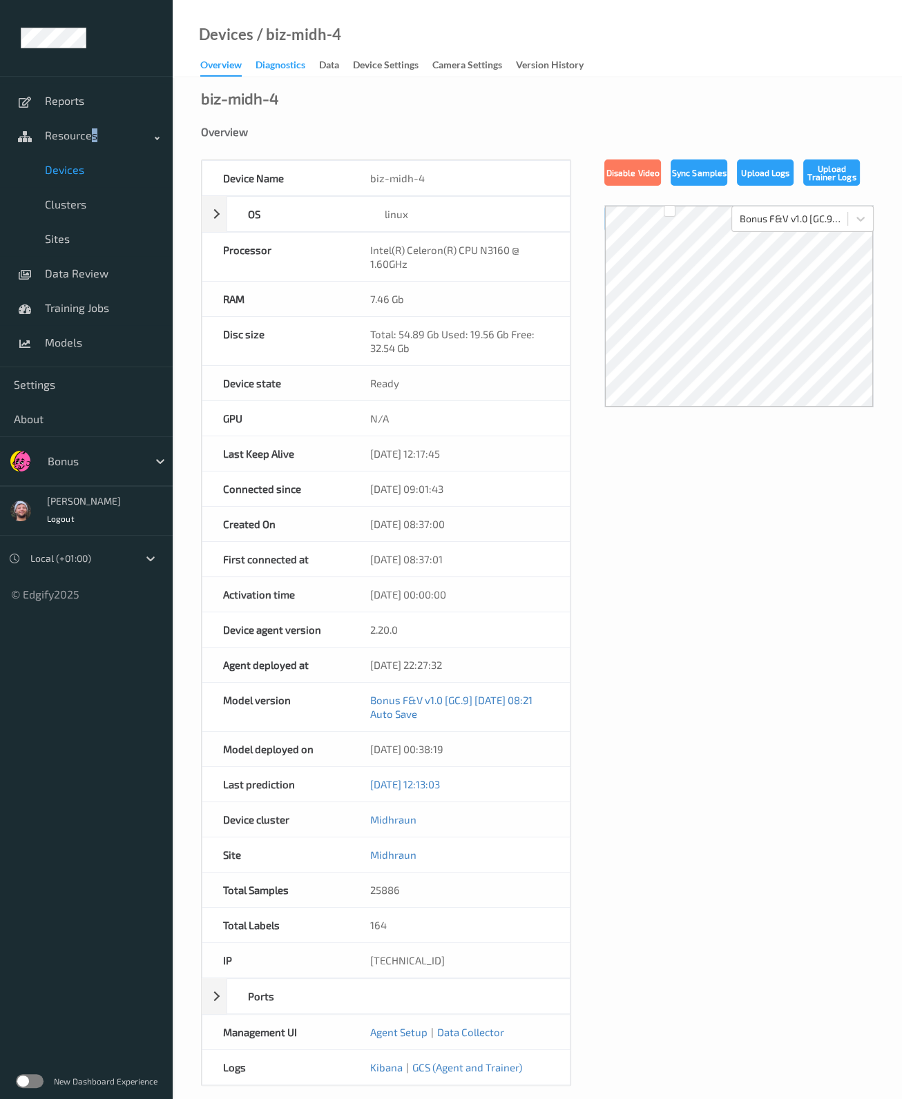
click at [289, 67] on div "Diagnostics" at bounding box center [281, 66] width 50 height 17
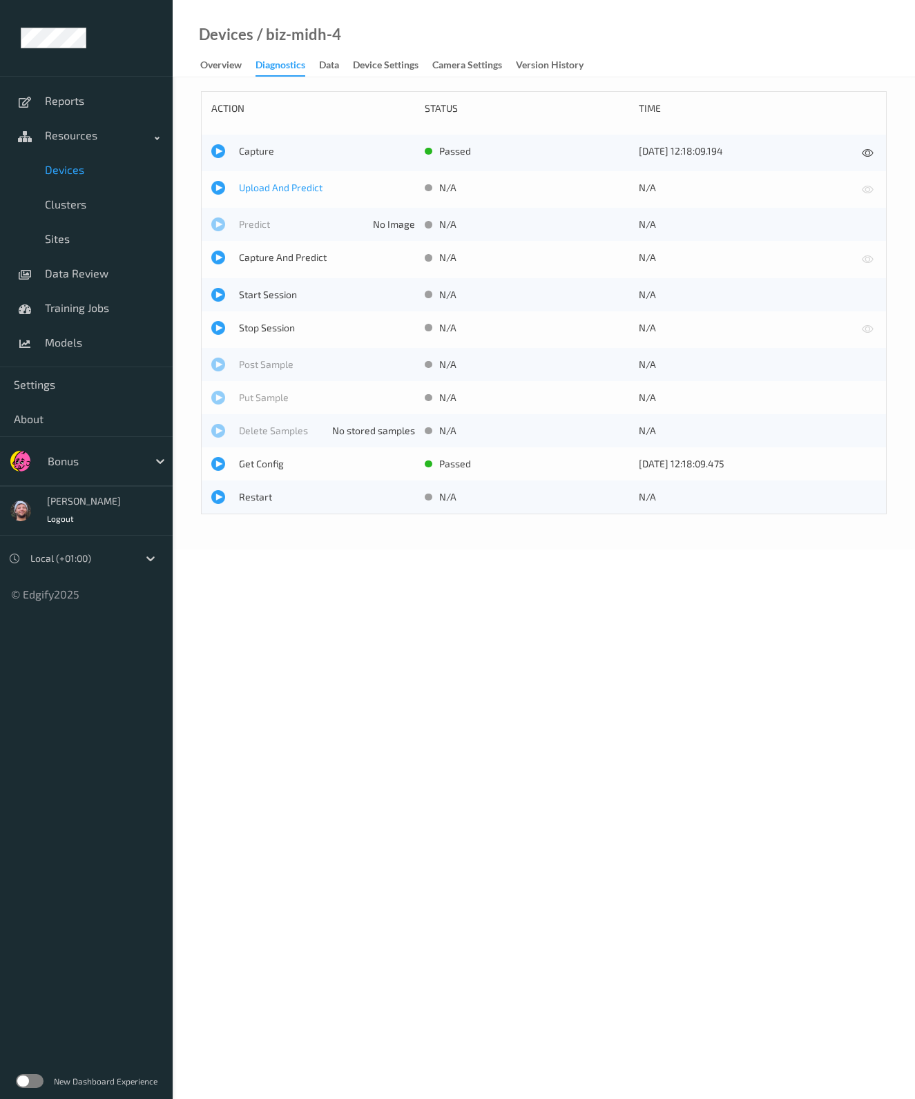
click at [269, 188] on span "Upload And Predict" at bounding box center [327, 188] width 176 height 14
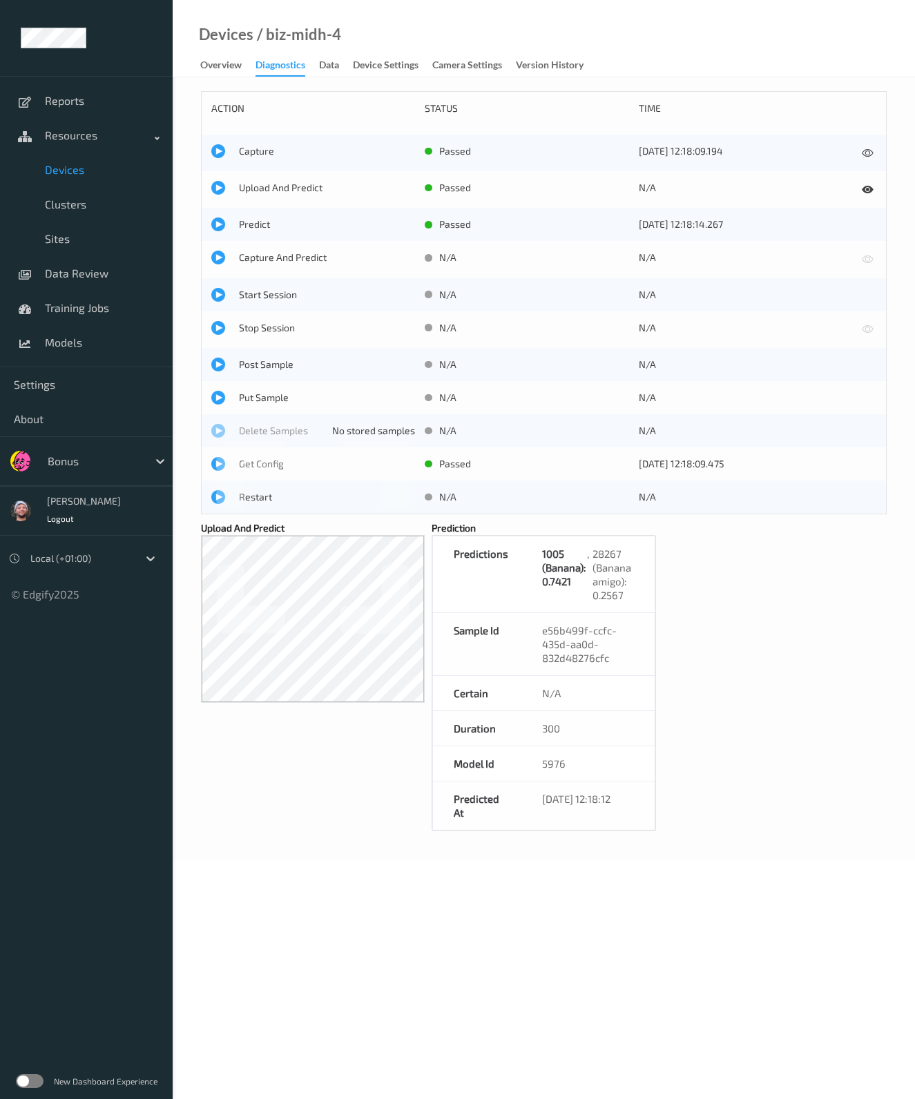
click at [59, 175] on span "Devices" at bounding box center [102, 170] width 114 height 14
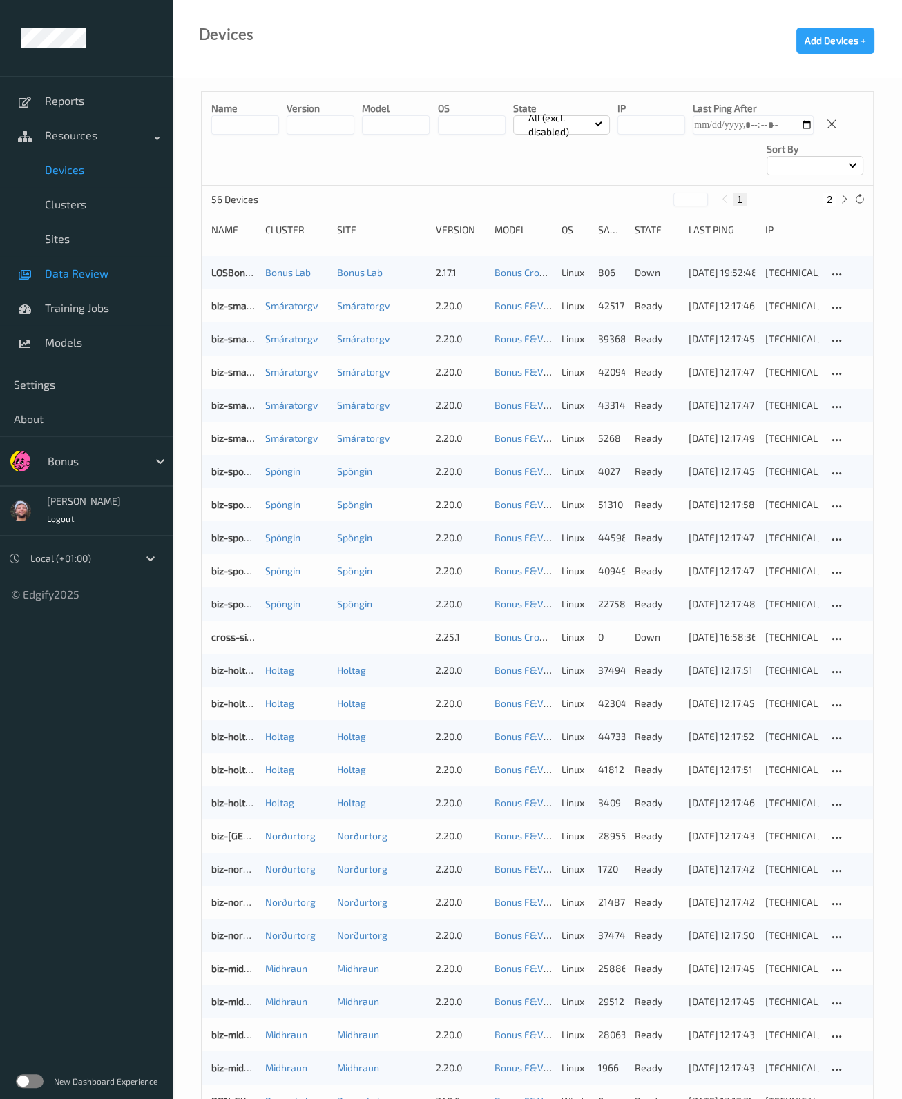
click at [67, 267] on span "Data Review" at bounding box center [102, 274] width 114 height 14
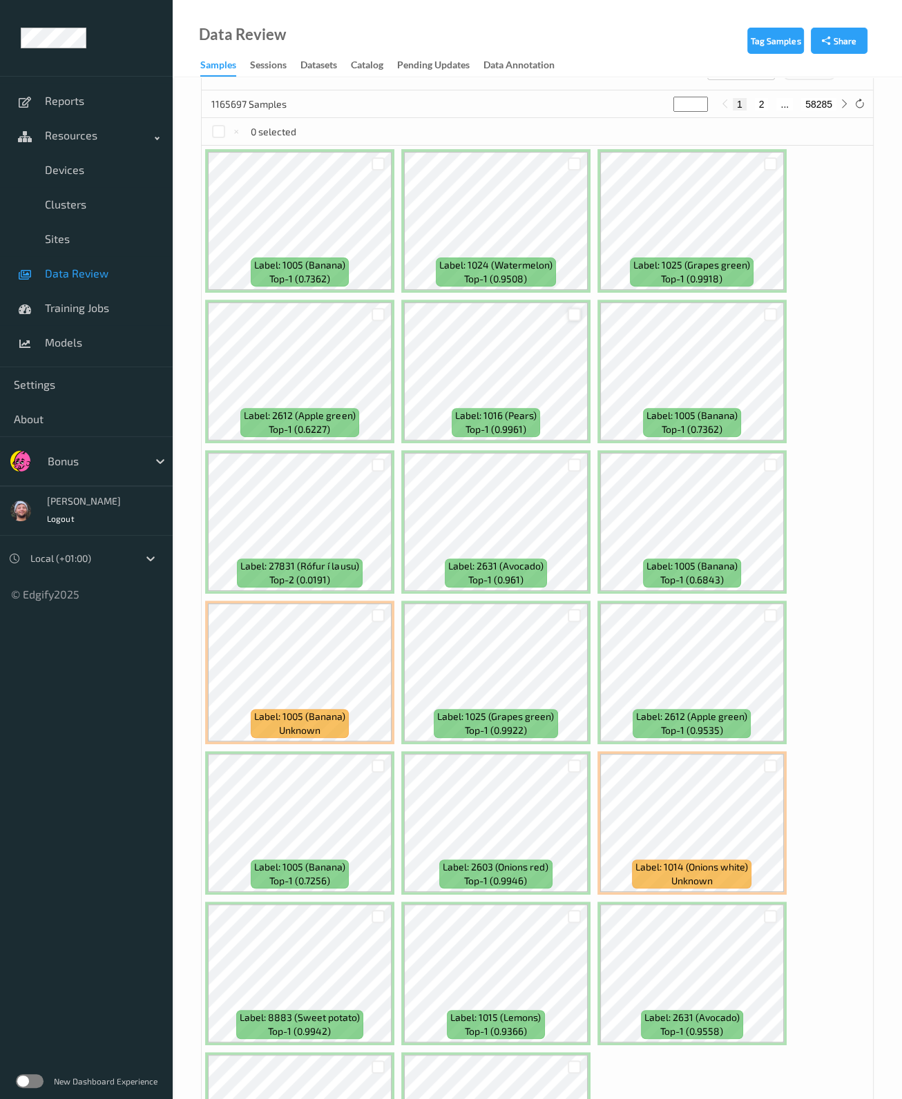
scroll to position [560, 0]
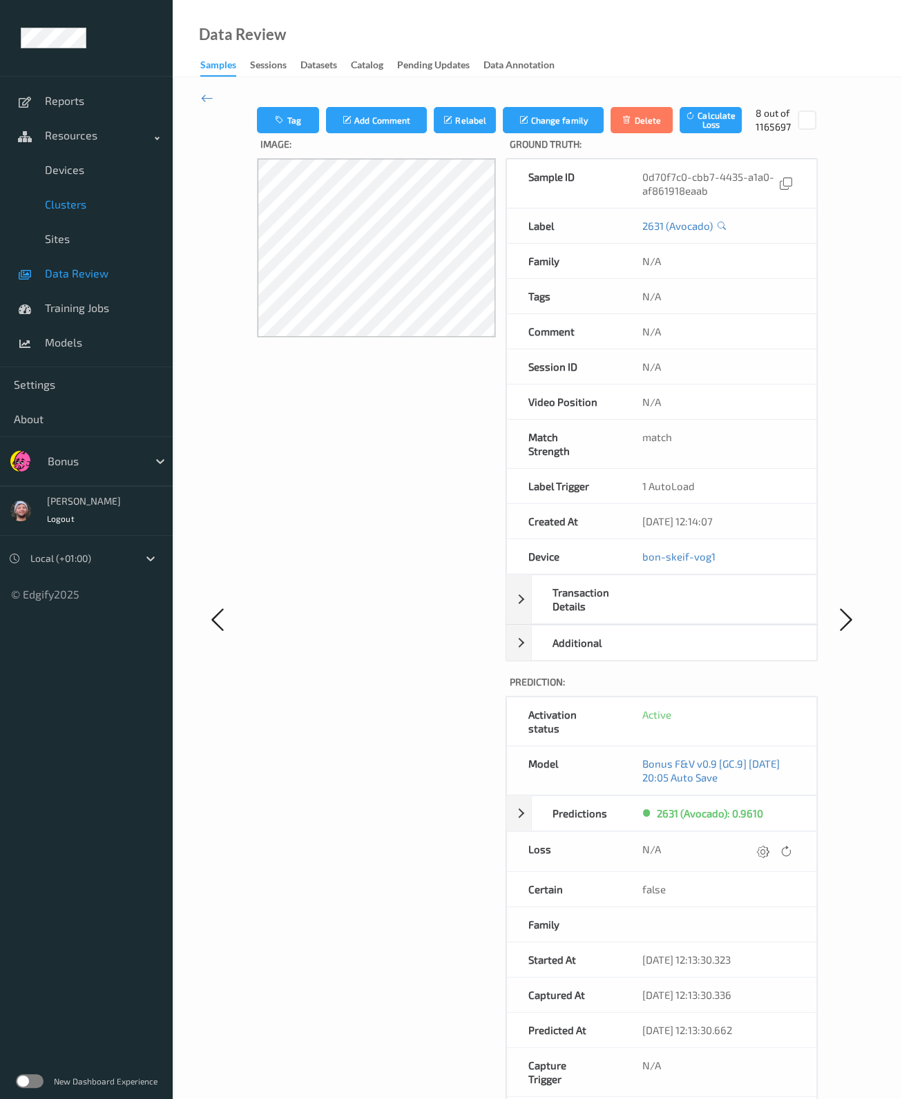
drag, startPoint x: 69, startPoint y: 183, endPoint x: 79, endPoint y: 186, distance: 10.9
click at [69, 183] on link "Devices" at bounding box center [86, 170] width 173 height 35
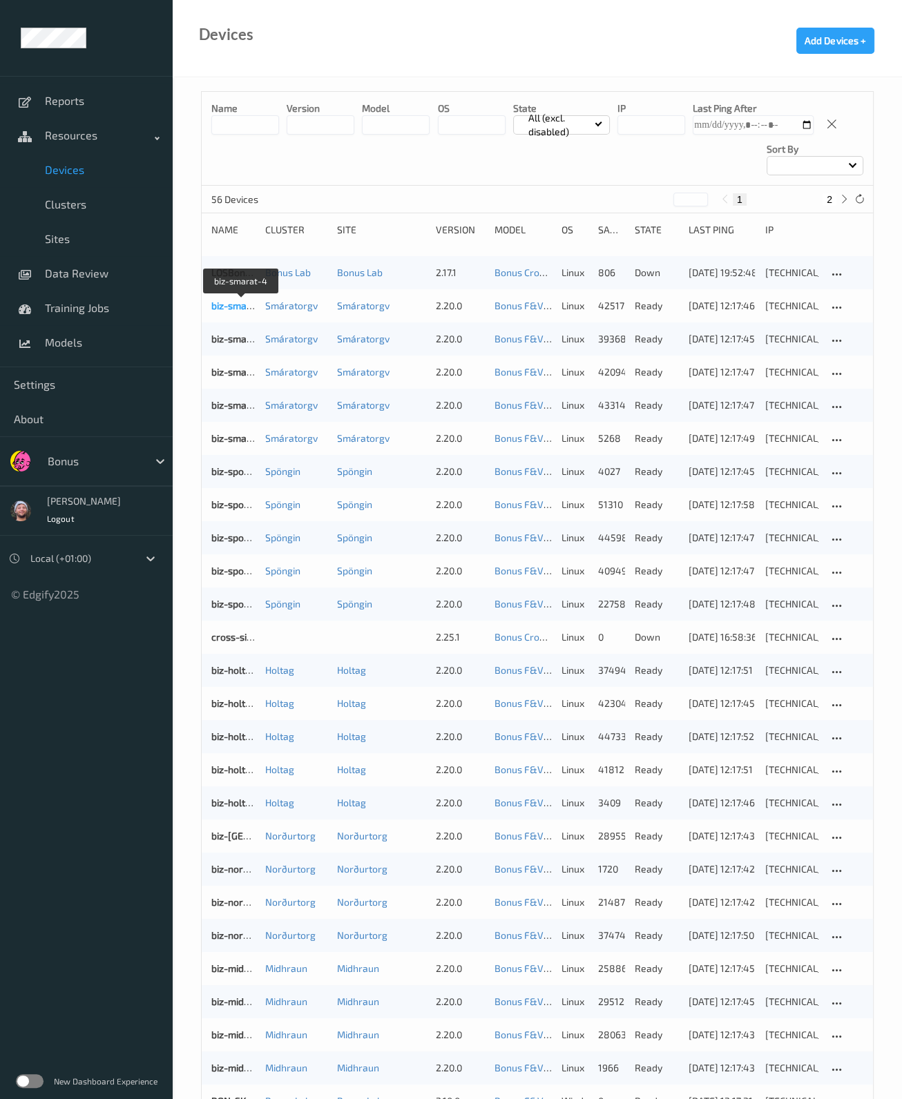
click at [242, 306] on link "biz-smarat-4" at bounding box center [240, 306] width 59 height 12
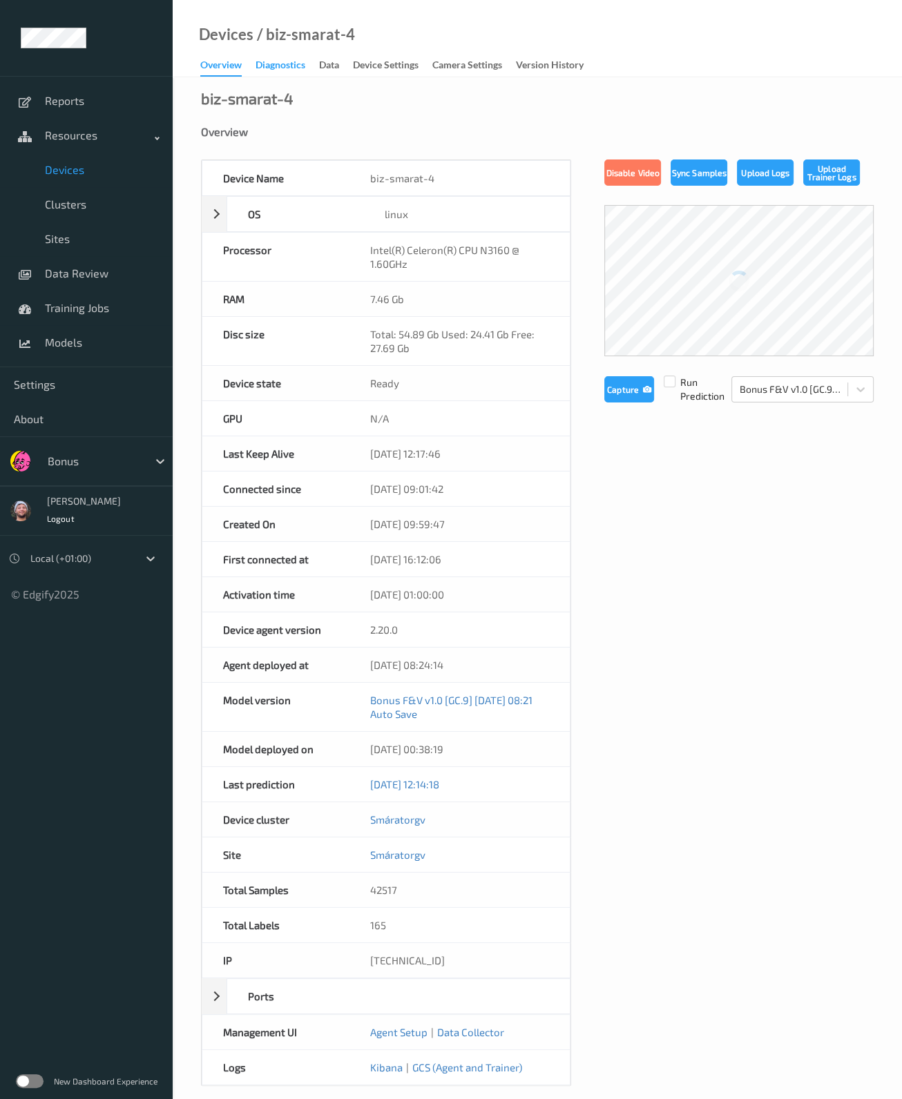
click at [297, 64] on div "Diagnostics" at bounding box center [281, 66] width 50 height 17
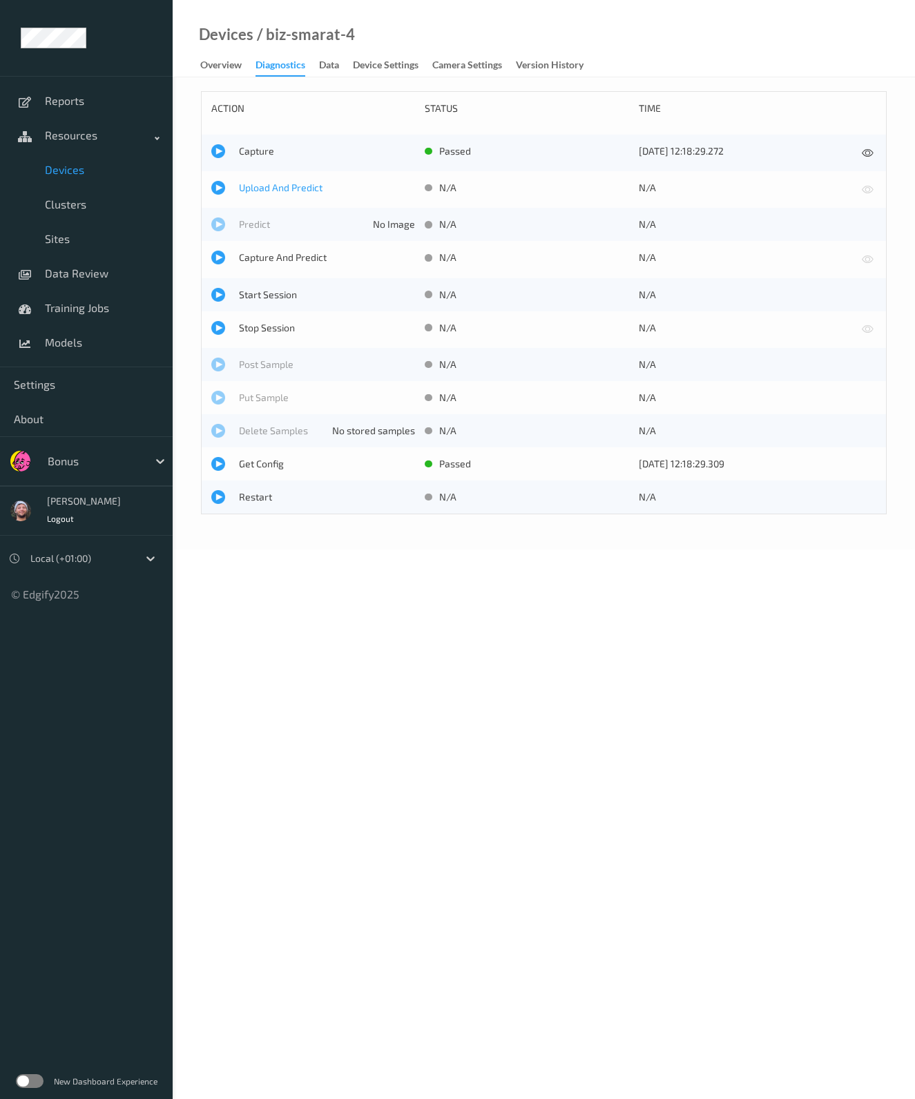
click at [266, 186] on span "Upload And Predict" at bounding box center [327, 188] width 176 height 14
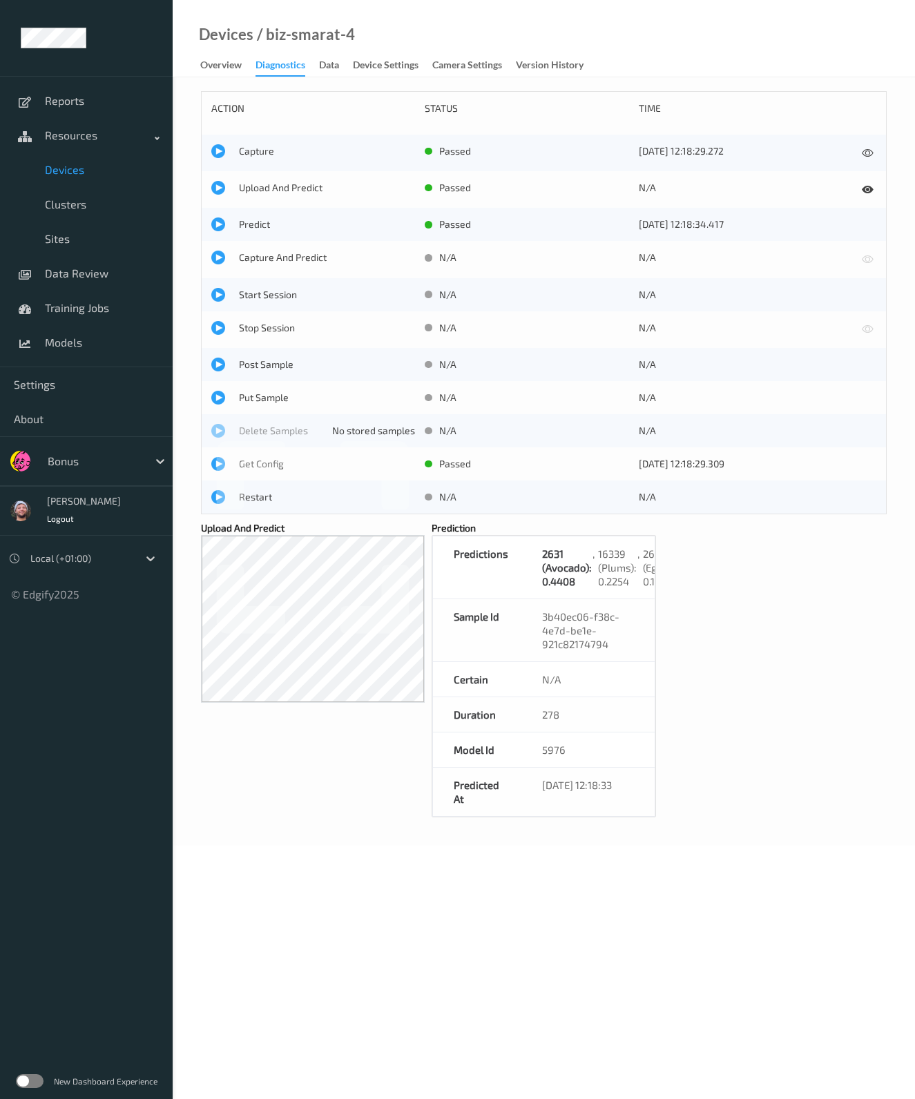
click at [76, 171] on span "Devices" at bounding box center [102, 170] width 114 height 14
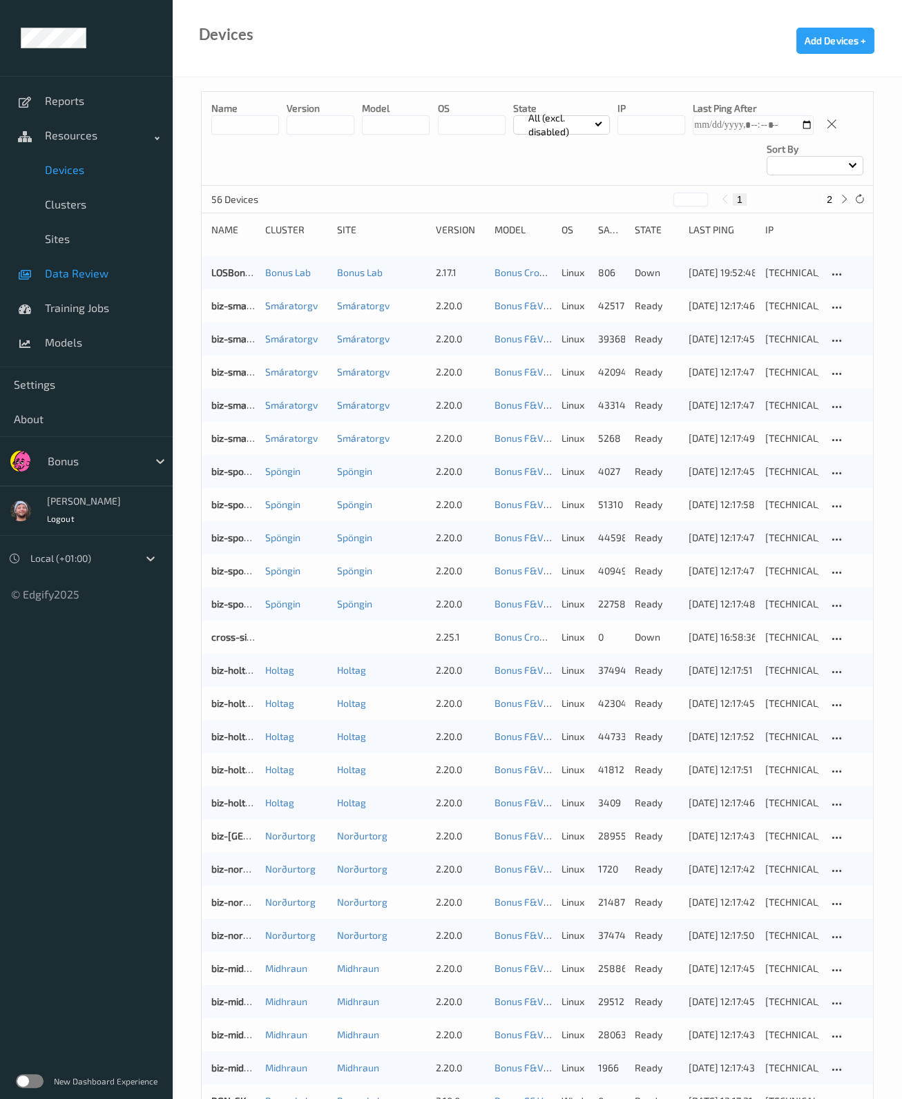
click at [74, 281] on link "Data Review" at bounding box center [86, 273] width 173 height 35
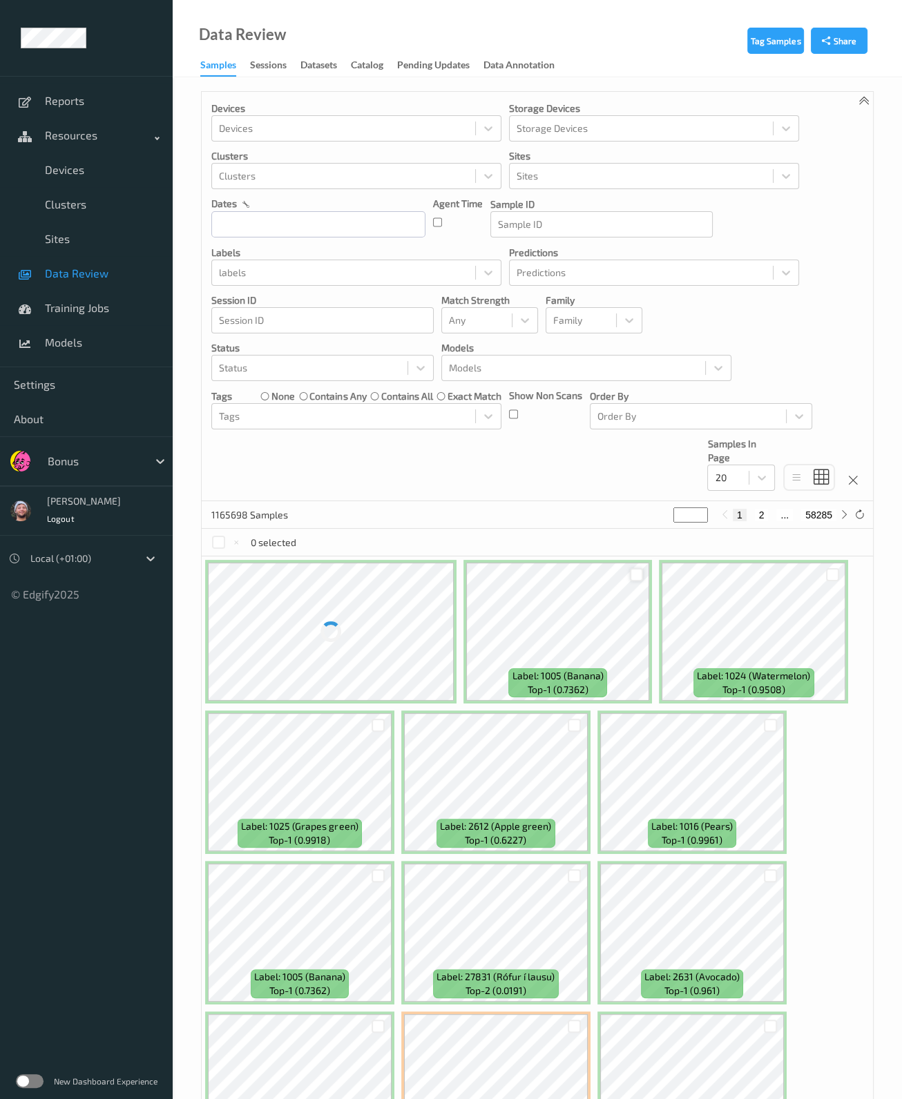
scroll to position [560, 0]
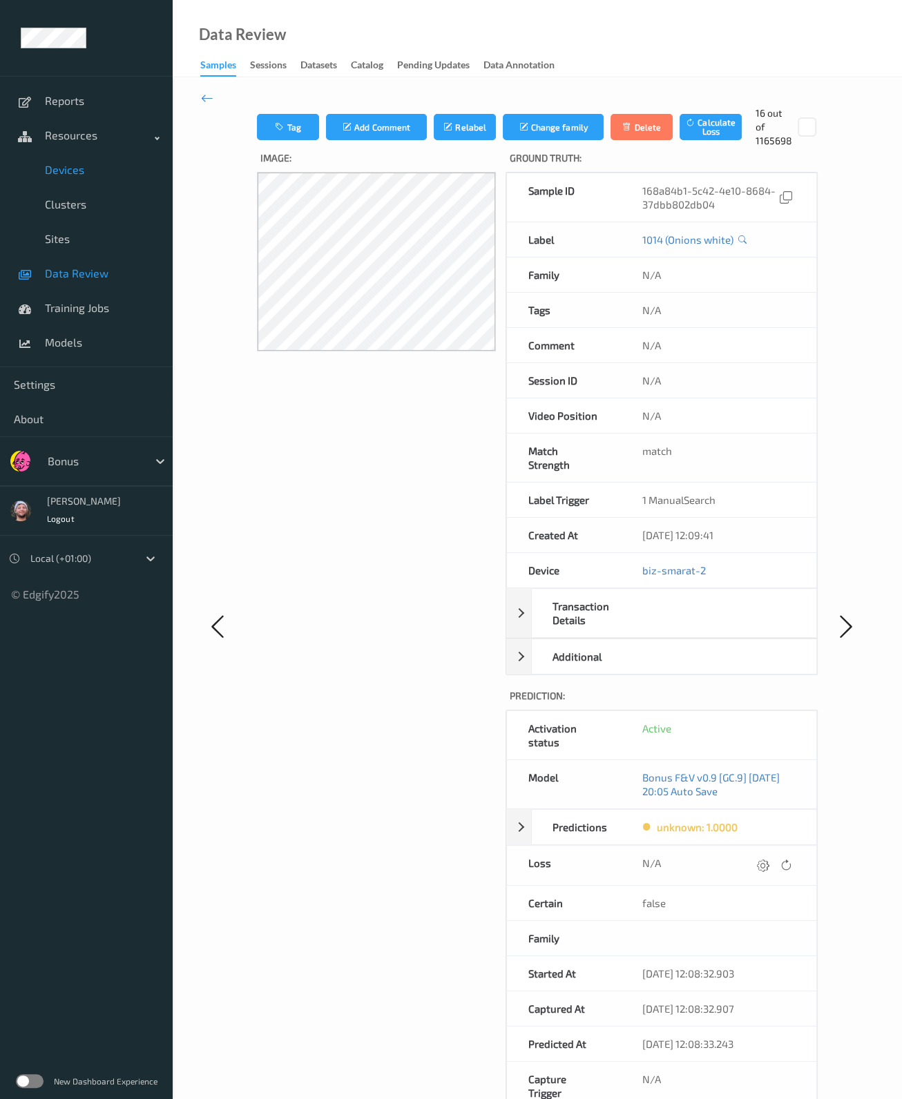
click at [78, 157] on link "Devices" at bounding box center [86, 170] width 173 height 35
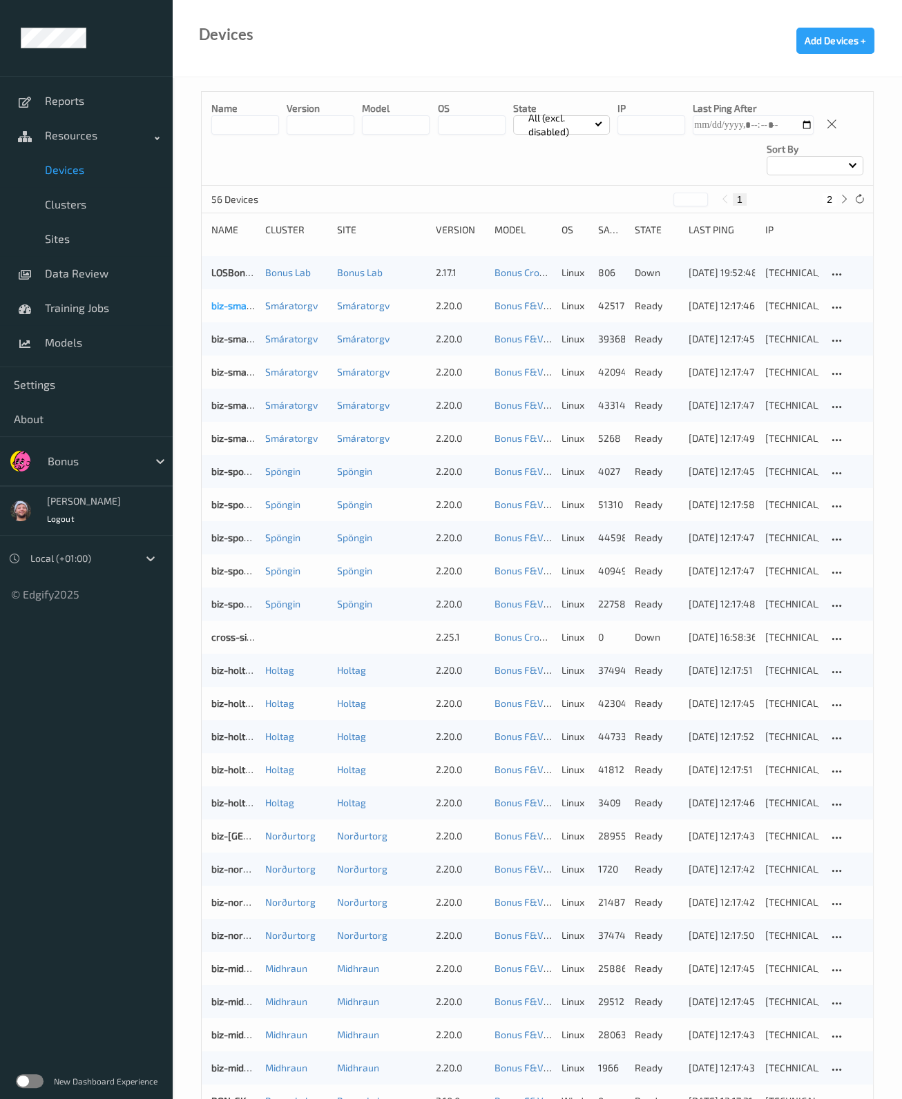
click at [234, 305] on link "biz-smarat-4" at bounding box center [240, 306] width 59 height 12
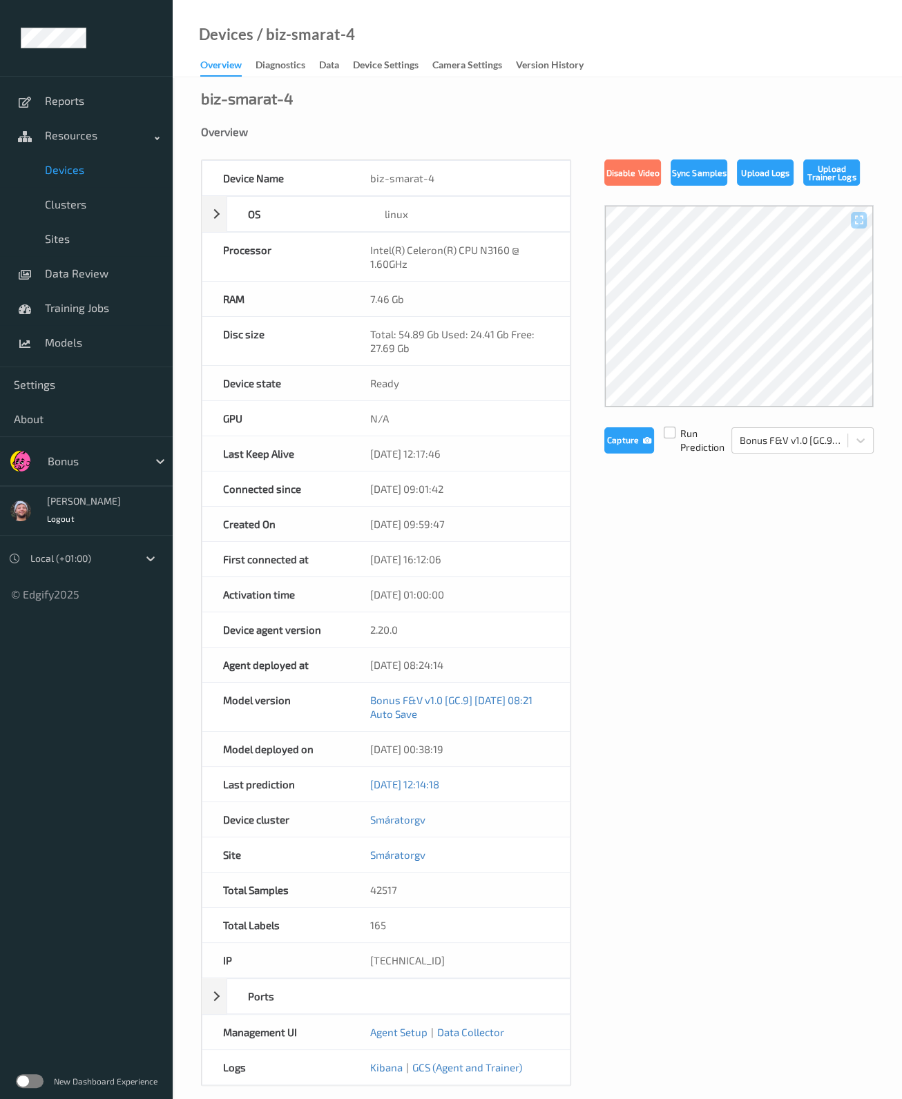
click at [673, 427] on label at bounding box center [670, 427] width 12 height 0
click at [632, 436] on button "Capture" at bounding box center [628, 441] width 49 height 26
click at [79, 280] on link "Data Review" at bounding box center [86, 273] width 173 height 35
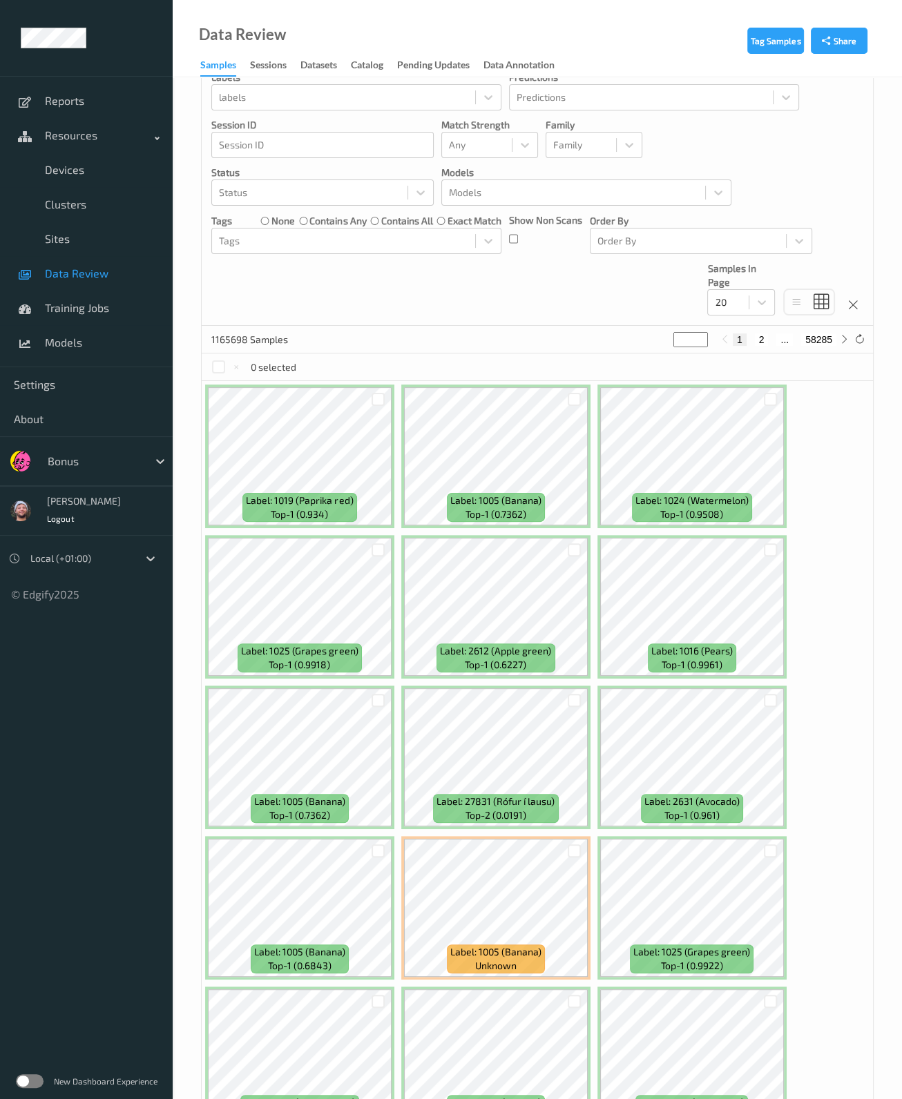
scroll to position [128, 0]
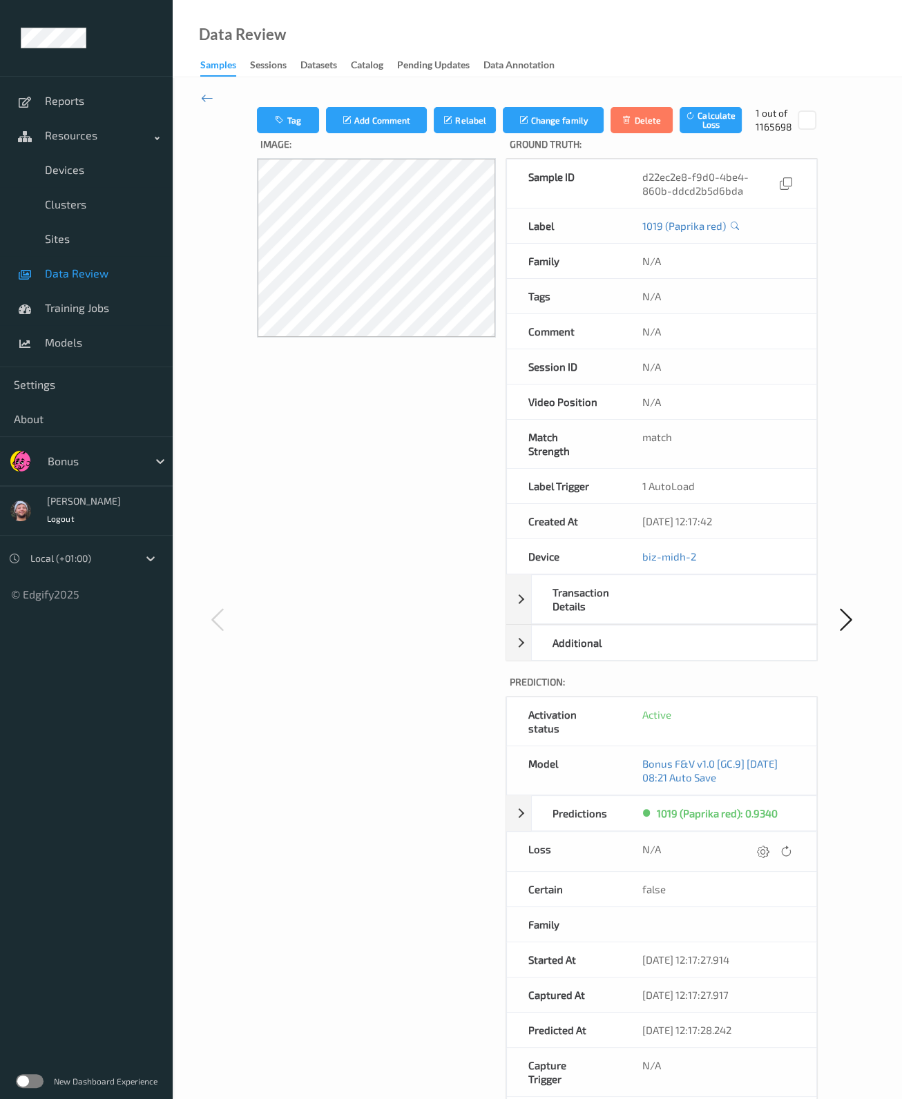
click at [98, 280] on link "Data Review" at bounding box center [86, 273] width 173 height 35
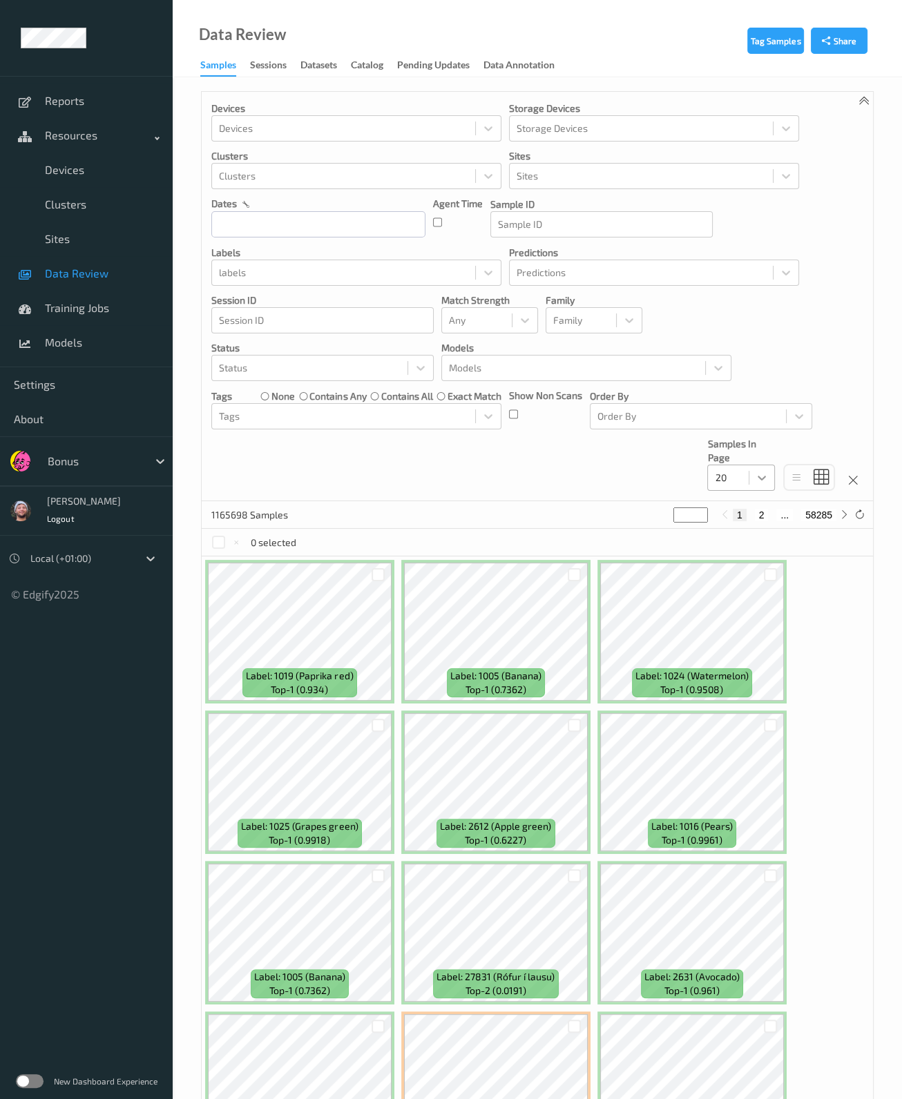
click at [750, 474] on div at bounding box center [761, 477] width 25 height 25
click at [747, 599] on div "200" at bounding box center [741, 611] width 68 height 25
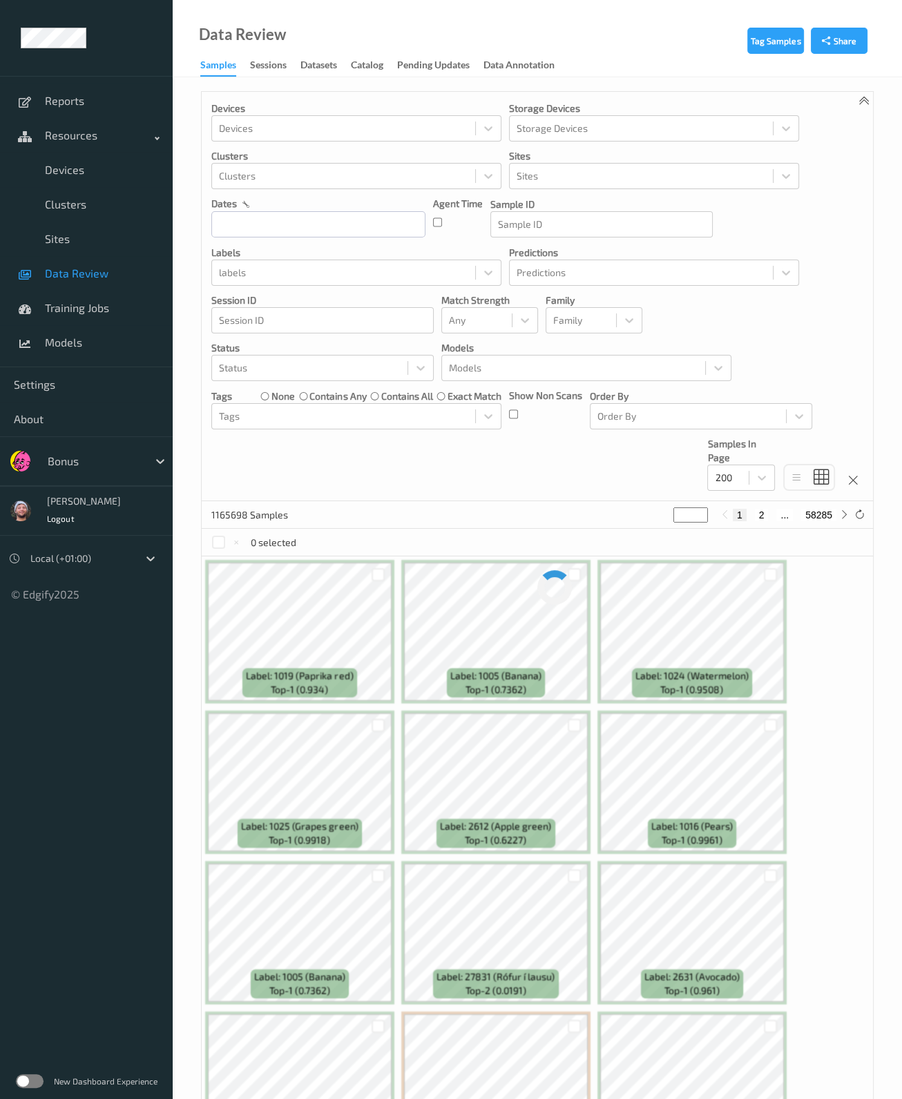
click at [615, 479] on div "Devices Devices Storage Devices Storage Devices Clusters Clusters Sites Sites d…" at bounding box center [537, 297] width 671 height 410
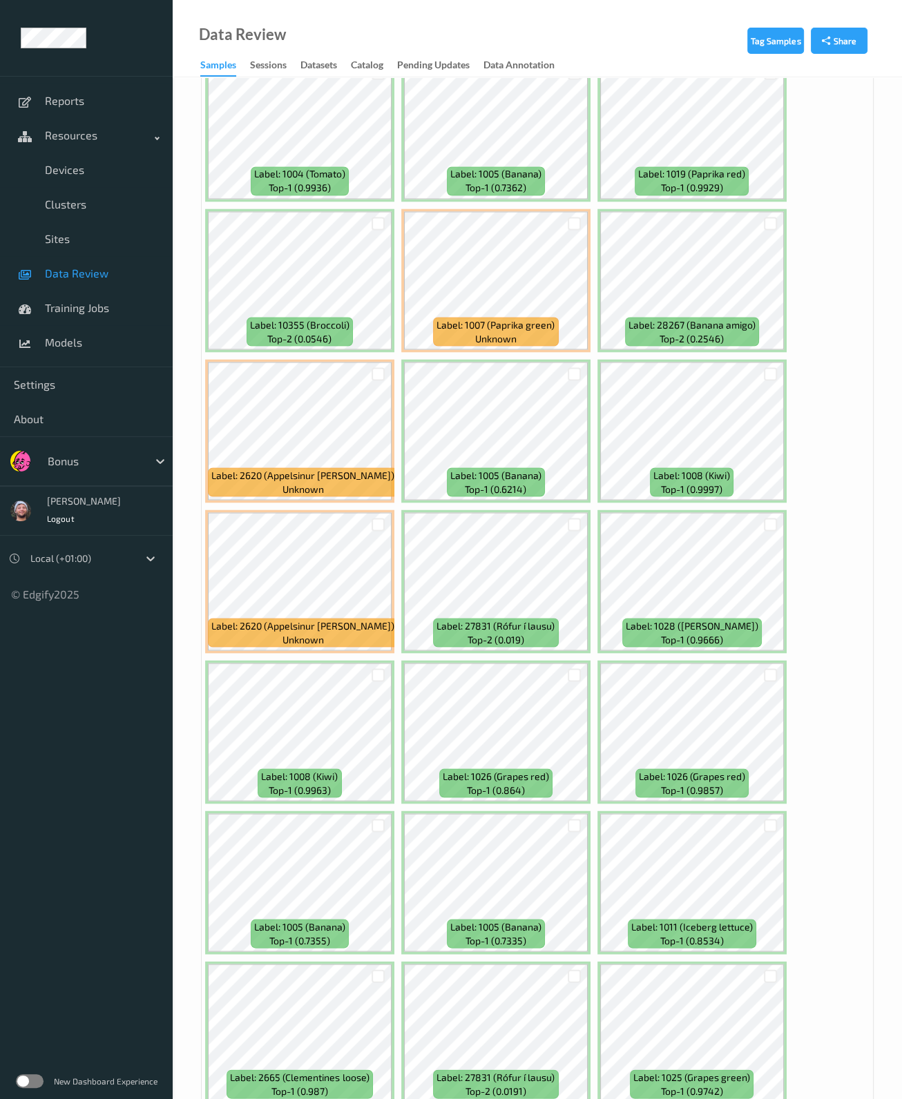
scroll to position [2632, 0]
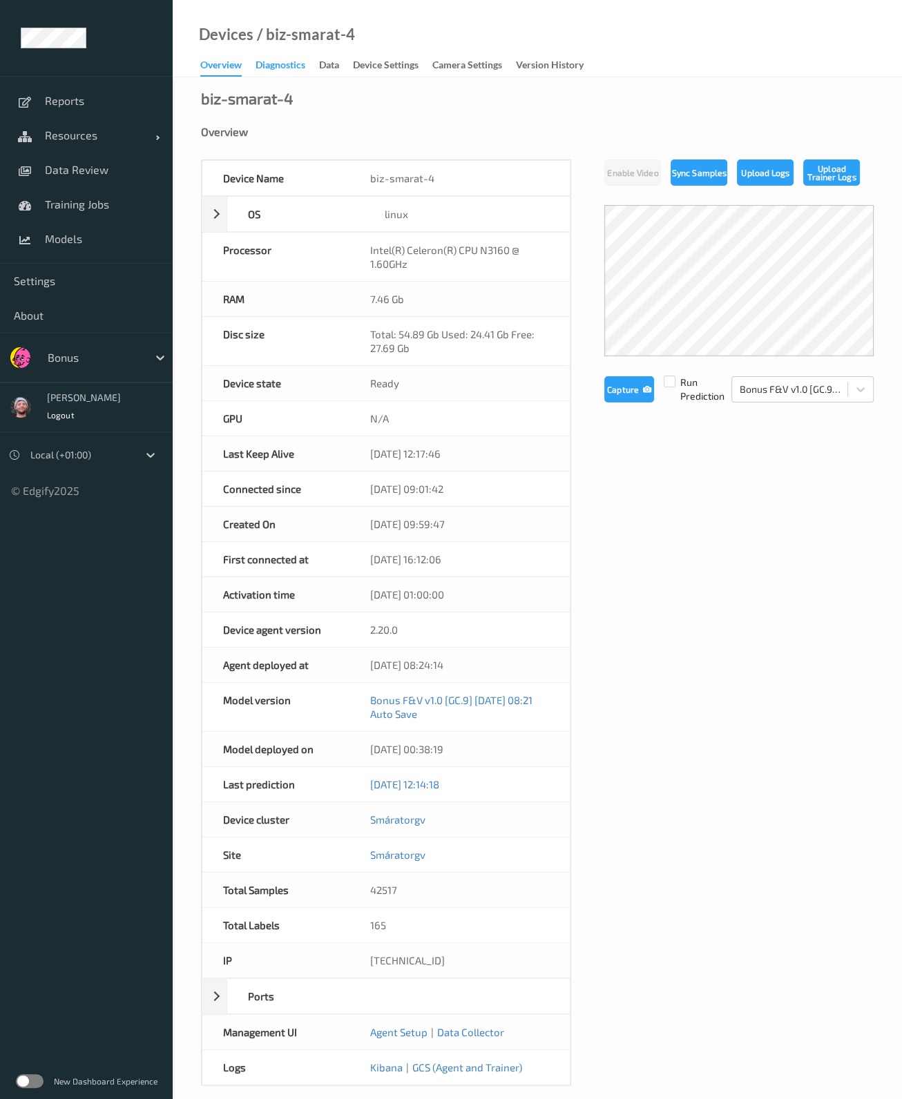
click at [290, 69] on div "Diagnostics" at bounding box center [281, 66] width 50 height 17
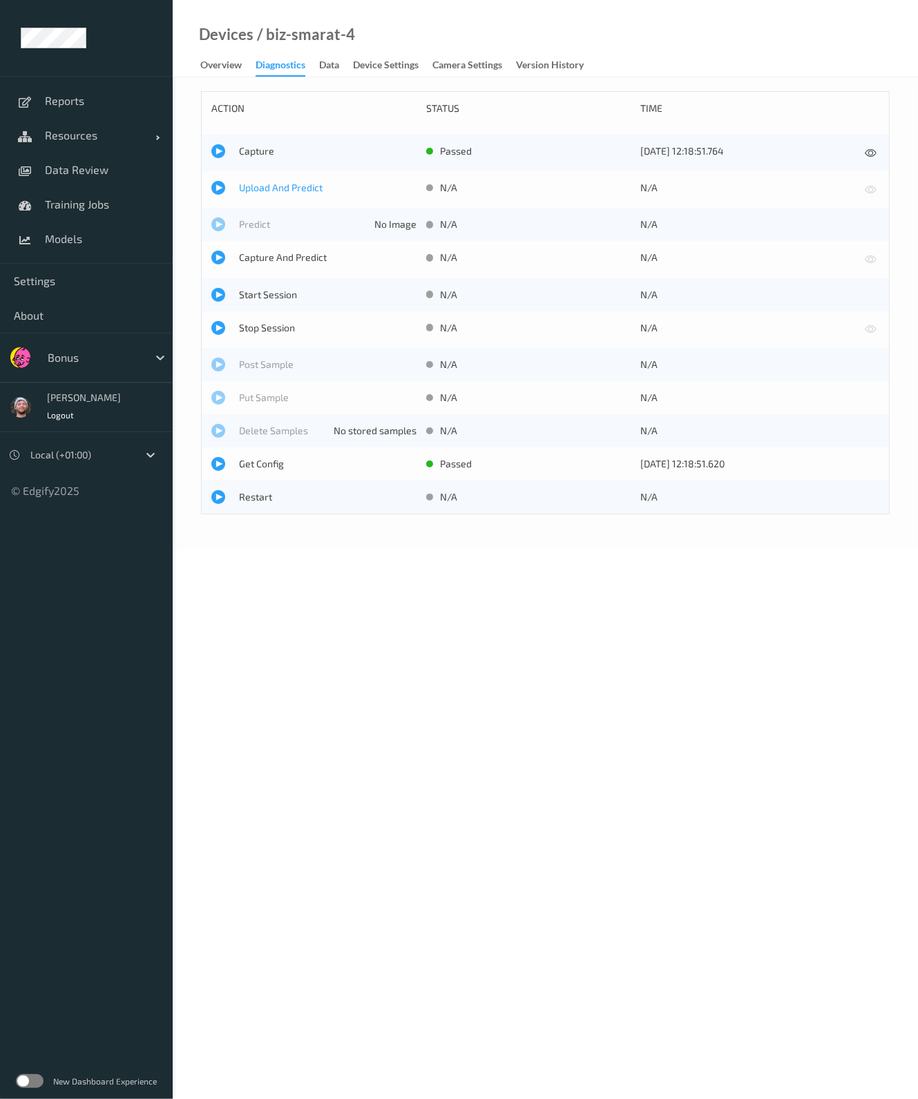
click at [270, 185] on span "Upload And Predict" at bounding box center [327, 188] width 177 height 14
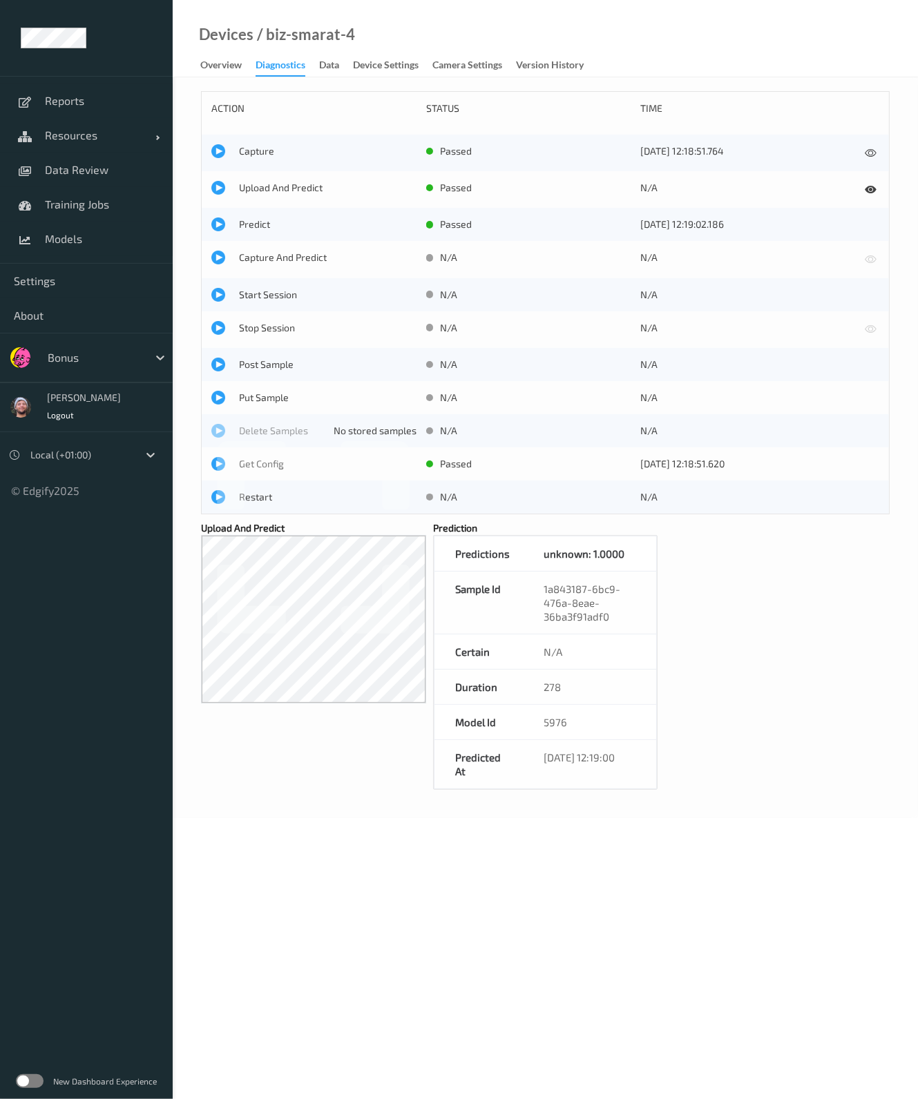
click at [636, 45] on div "Devices / biz-smarat-4 Overview Diagnostics Data Device Settings Camera Setting…" at bounding box center [545, 38] width 745 height 77
click at [180, 73] on div "Devices / biz-smarat-4" at bounding box center [264, 52] width 182 height 49
click at [71, 173] on span "Data Review" at bounding box center [102, 170] width 114 height 14
